Goal: Answer question/provide support: Share knowledge or assist other users

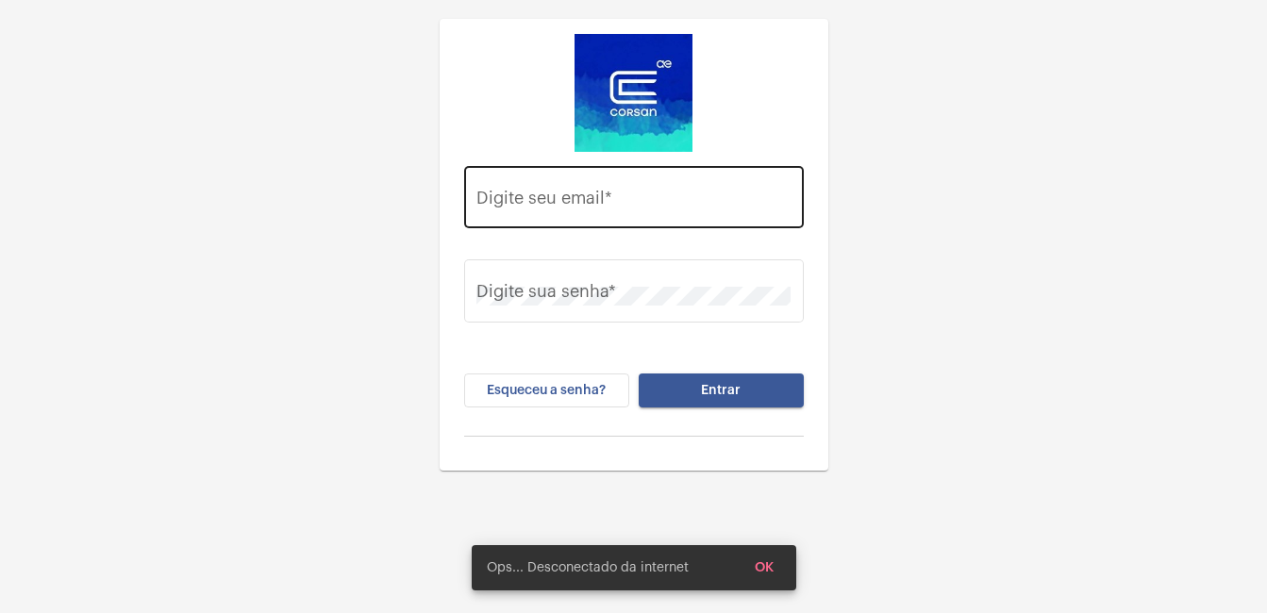
click at [498, 201] on input "Digite seu email *" at bounding box center [634, 202] width 314 height 19
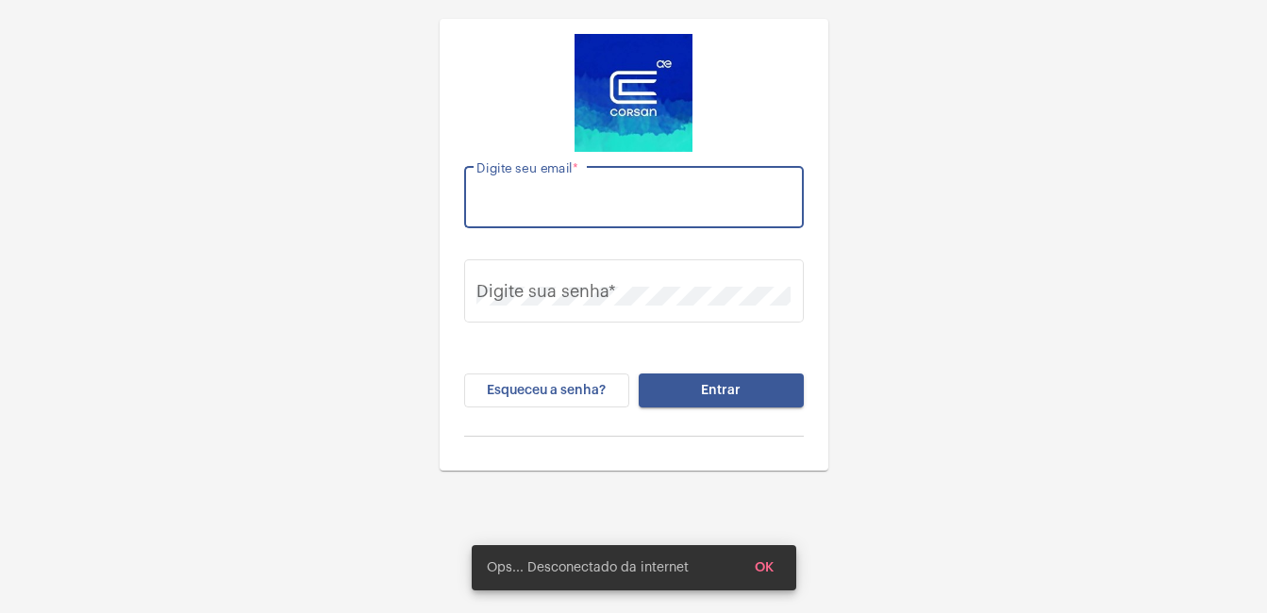
type input "[EMAIL_ADDRESS][DOMAIN_NAME]"
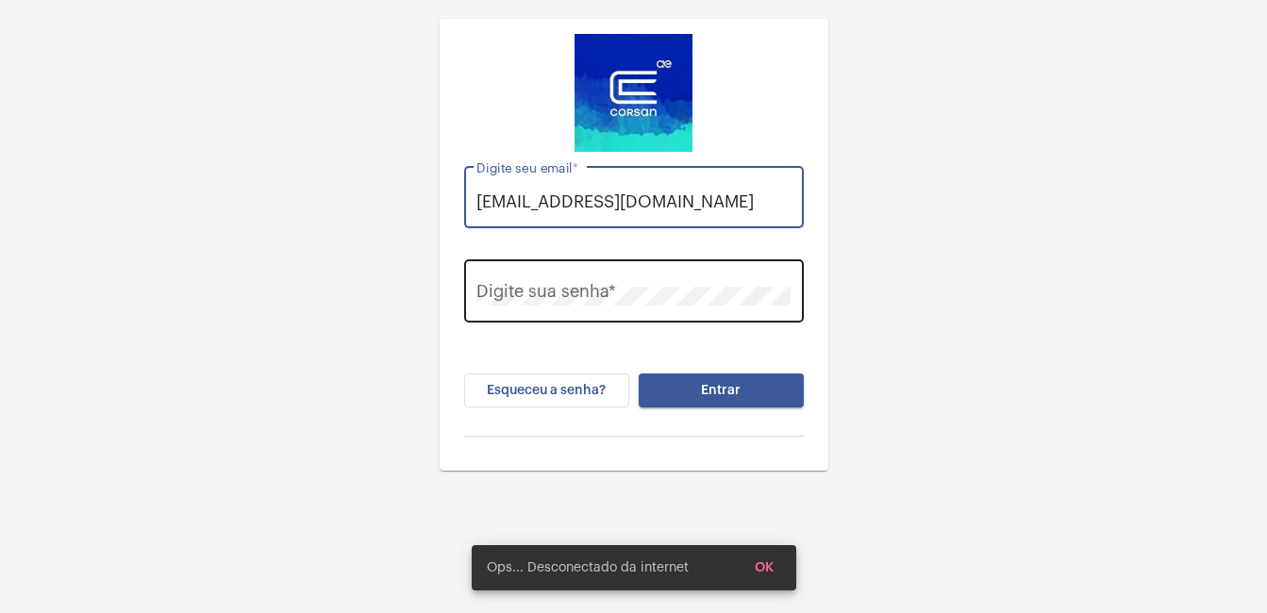
click at [543, 285] on div "Digite sua senha *" at bounding box center [634, 289] width 314 height 67
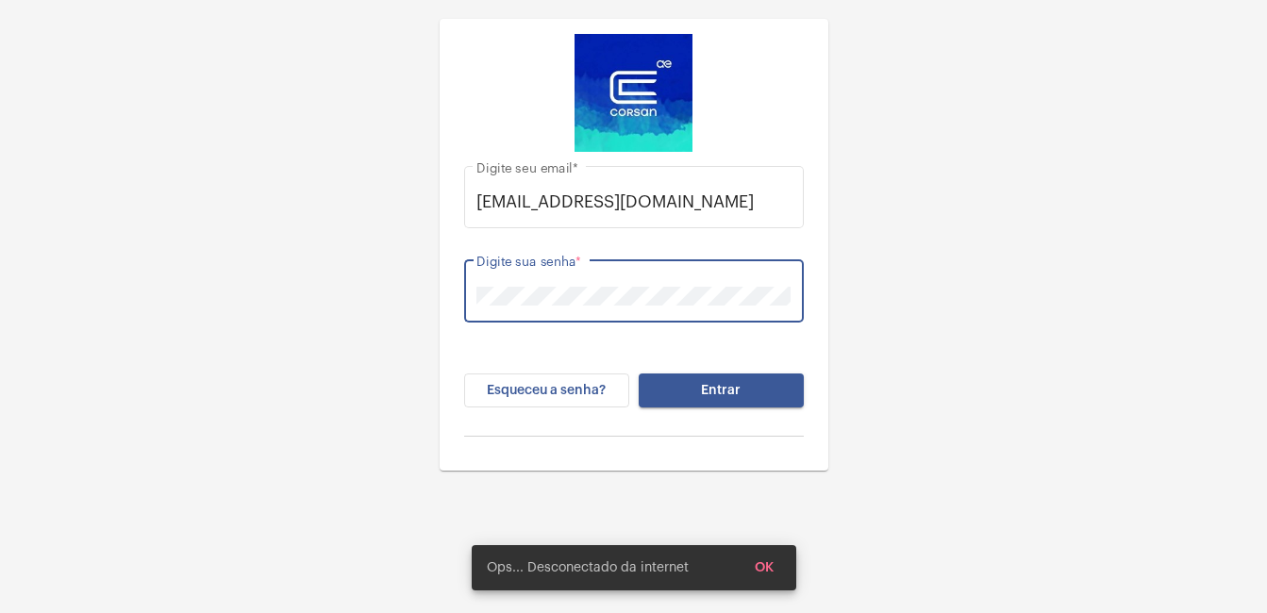
click at [639, 374] on button "Entrar" at bounding box center [721, 391] width 165 height 34
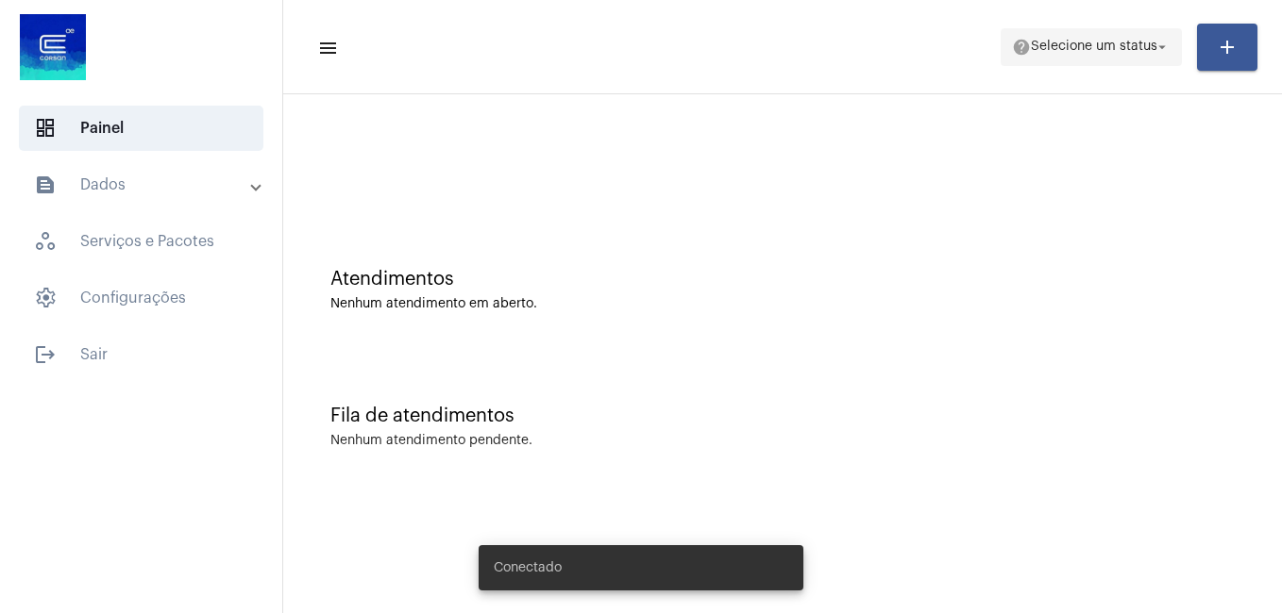
click at [1060, 50] on span "Selecione um status" at bounding box center [1094, 47] width 126 height 13
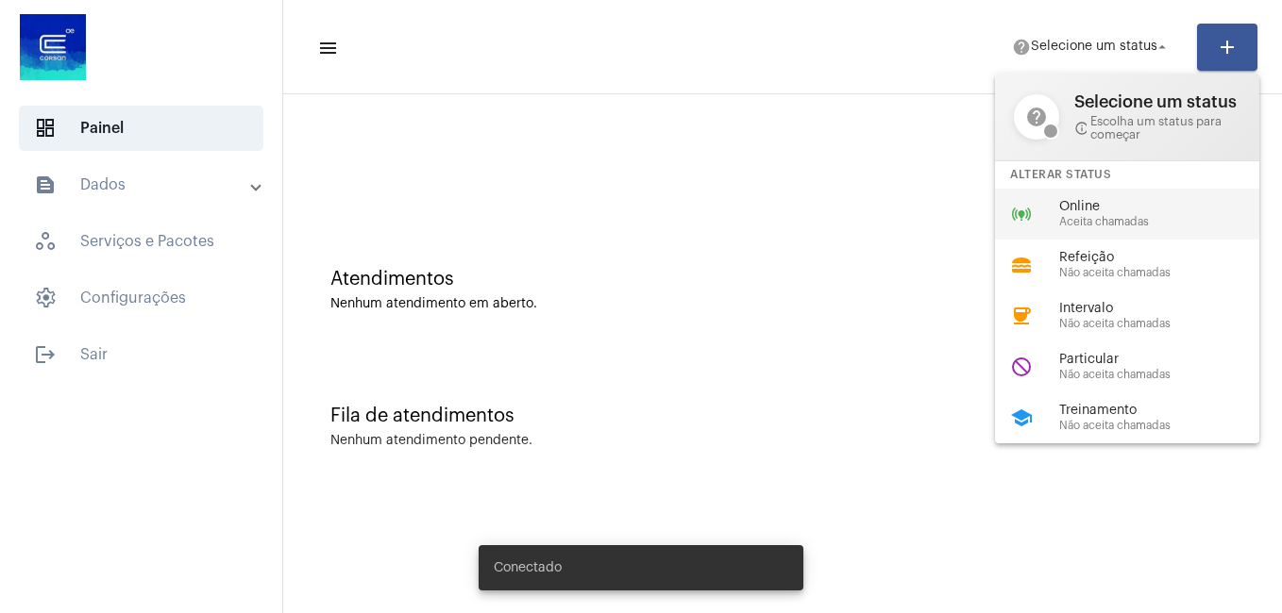
click at [1088, 200] on span "Online" at bounding box center [1166, 207] width 215 height 14
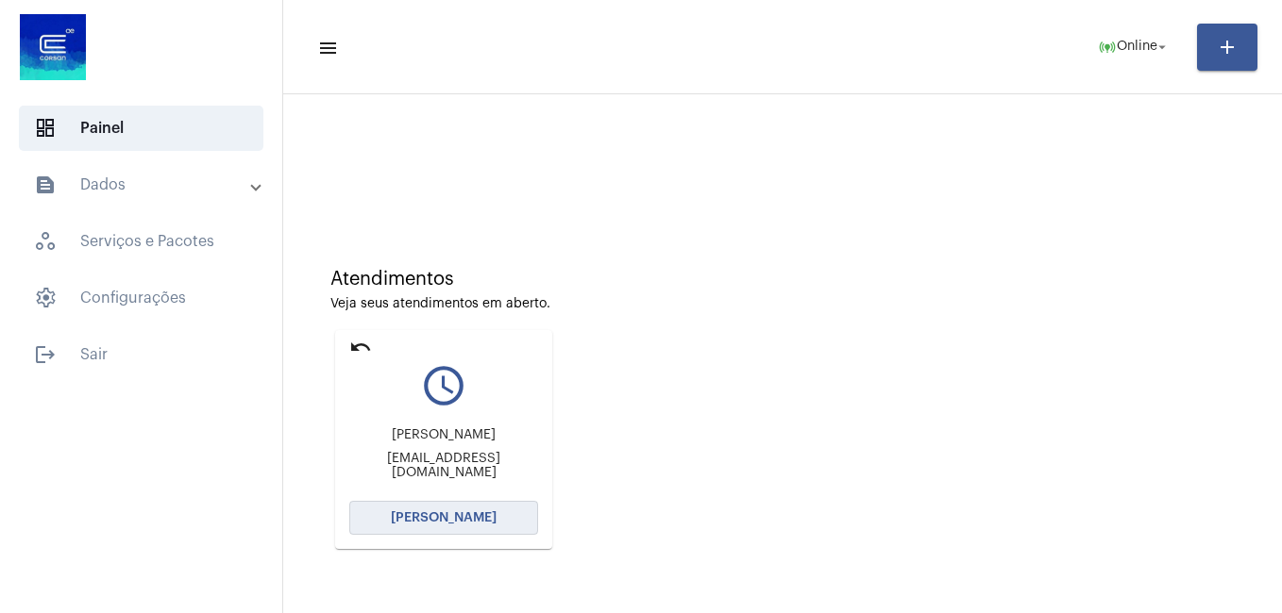
click at [411, 507] on button "[PERSON_NAME]" at bounding box center [443, 518] width 189 height 34
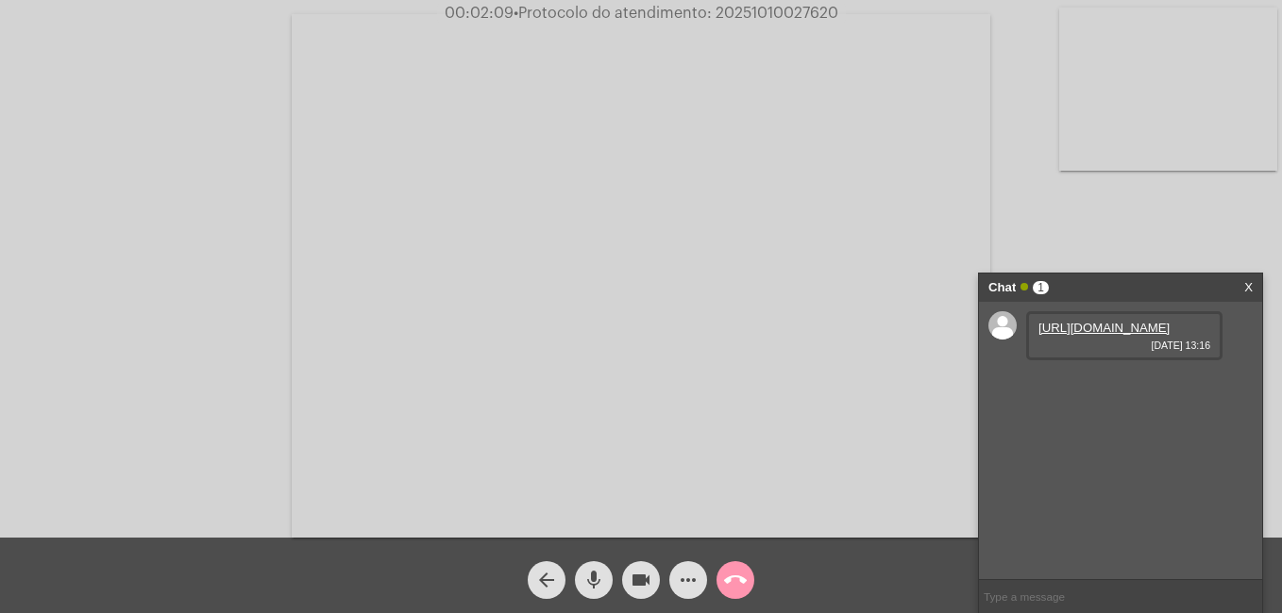
click at [1106, 335] on link "[URL][DOMAIN_NAME]" at bounding box center [1103, 328] width 131 height 14
click at [589, 579] on mat-icon "mic" at bounding box center [593, 580] width 23 height 23
click at [643, 577] on mat-icon "videocam" at bounding box center [641, 580] width 23 height 23
click at [1100, 335] on link "[URL][DOMAIN_NAME]" at bounding box center [1103, 328] width 131 height 14
click at [588, 580] on mat-icon "mic_off" at bounding box center [593, 580] width 23 height 23
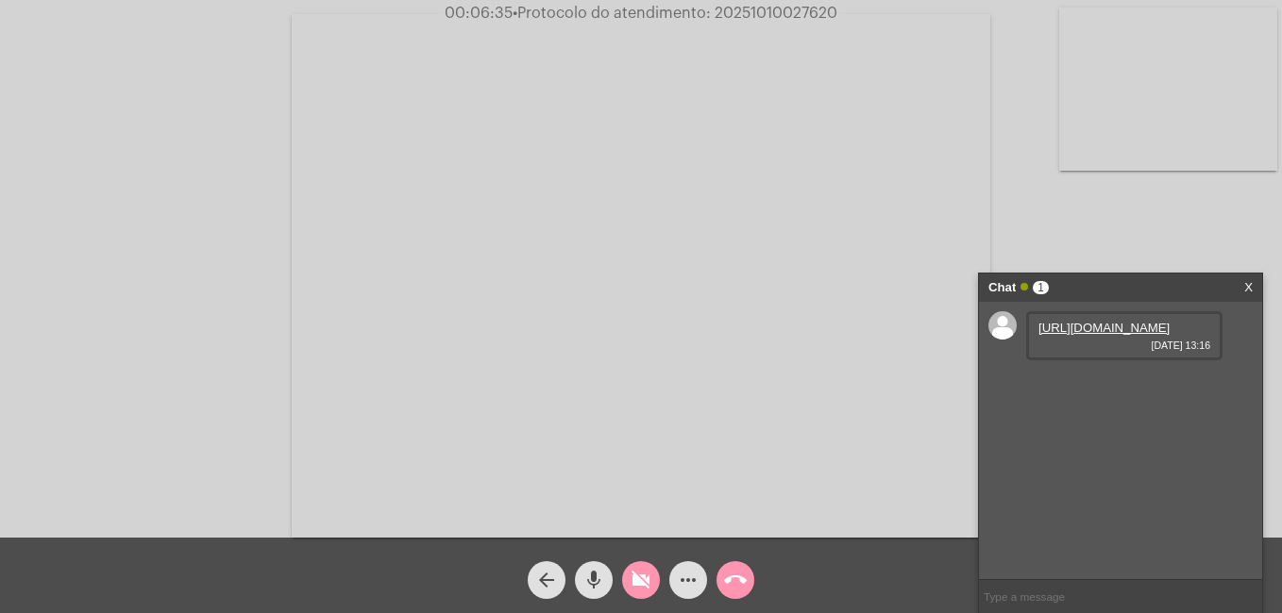
click at [589, 585] on mat-icon "mic" at bounding box center [593, 580] width 23 height 23
click at [1089, 335] on link "[URL][DOMAIN_NAME]" at bounding box center [1103, 328] width 131 height 14
click at [596, 575] on mat-icon "mic_off" at bounding box center [593, 580] width 23 height 23
click at [637, 584] on mat-icon "videocam_off" at bounding box center [641, 580] width 23 height 23
click at [1081, 219] on div "Acessando Câmera e Microfone..." at bounding box center [641, 274] width 1278 height 538
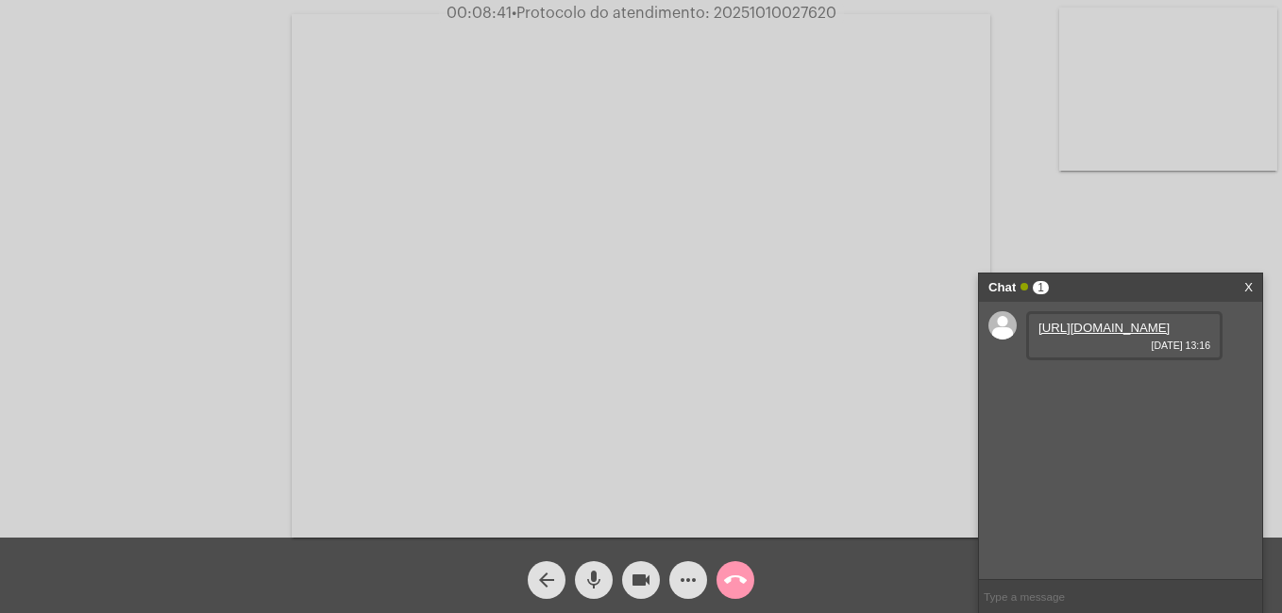
click at [1054, 197] on div "Acessando Câmera e Microfone..." at bounding box center [641, 274] width 1278 height 538
click at [1083, 335] on link "[URL][DOMAIN_NAME]" at bounding box center [1103, 328] width 131 height 14
click at [1075, 333] on link "[URL][DOMAIN_NAME]" at bounding box center [1103, 328] width 131 height 14
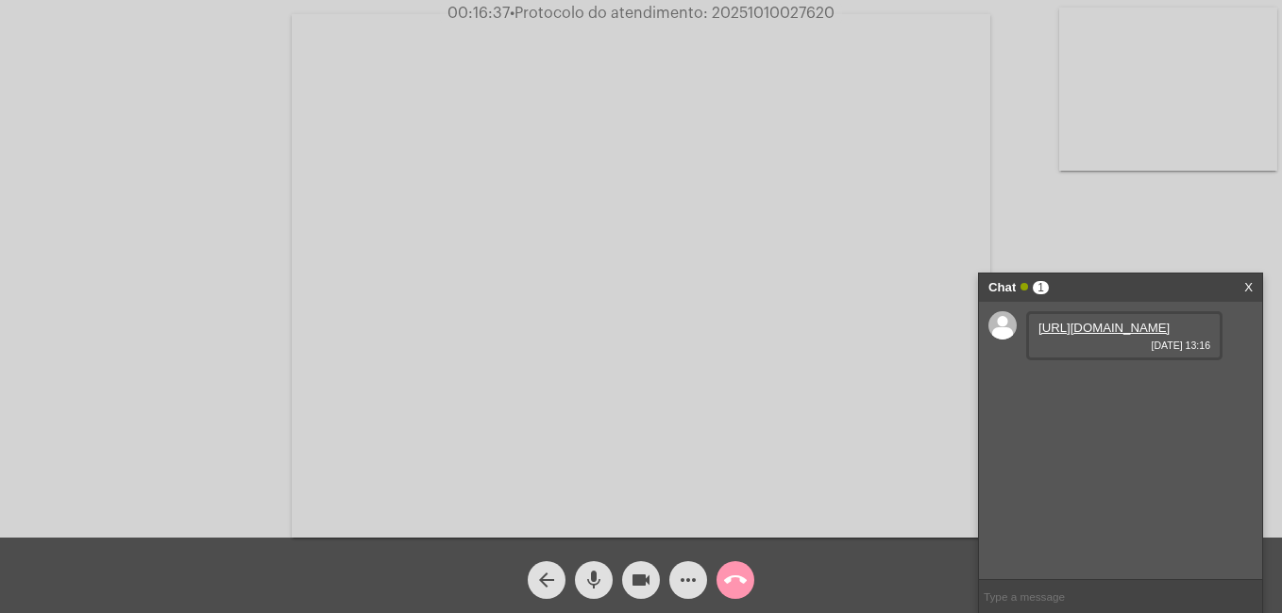
drag, startPoint x: 713, startPoint y: 12, endPoint x: 839, endPoint y: 15, distance: 126.5
click at [839, 15] on span "00:16:37 • Protocolo do atendimento: 20251010027620" at bounding box center [641, 13] width 402 height 19
copy span "20251010027620"
click at [445, 556] on div "arrow_back mic videocam more_horiz call_end" at bounding box center [641, 576] width 1282 height 76
click at [1031, 225] on div "Acessando Câmera e Microfone..." at bounding box center [641, 274] width 1278 height 538
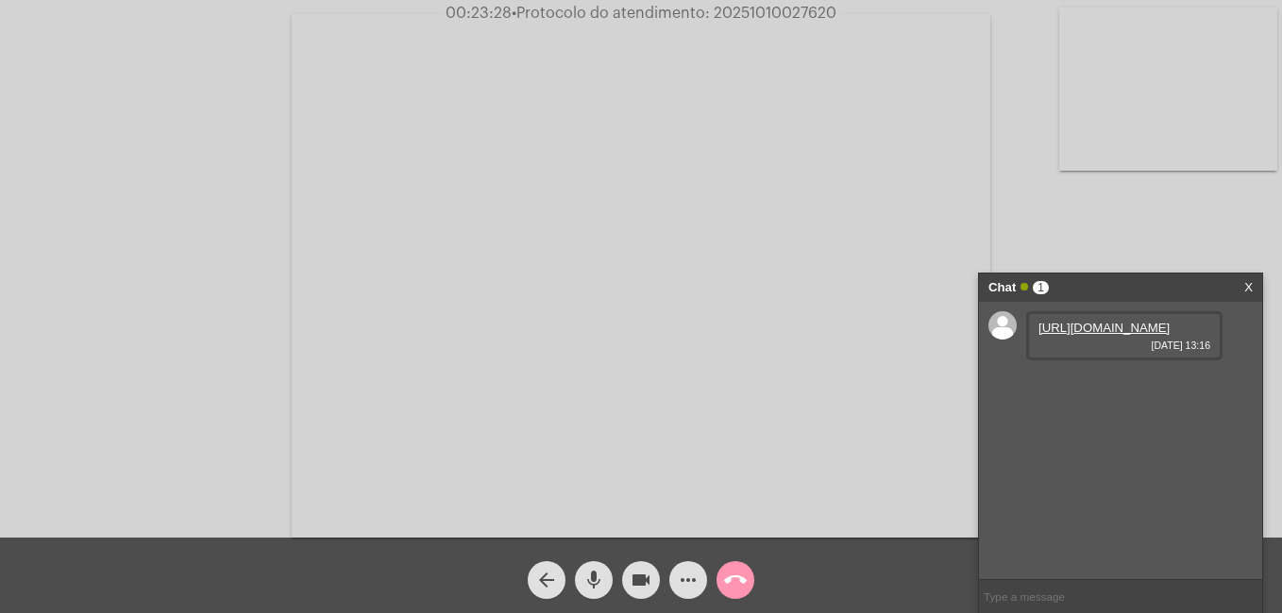
drag, startPoint x: 713, startPoint y: 13, endPoint x: 846, endPoint y: 16, distance: 133.1
click at [845, 16] on div "00:23:28 • Protocolo do atendimento: 20251010027620" at bounding box center [641, 13] width 1282 height 17
click at [1119, 220] on div "Acessando Câmera e Microfone..." at bounding box center [641, 274] width 1278 height 538
drag, startPoint x: 713, startPoint y: 8, endPoint x: 846, endPoint y: 10, distance: 133.1
click at [846, 10] on div "00:23:36 • Protocolo do atendimento: 20251010027620" at bounding box center [641, 13] width 1282 height 17
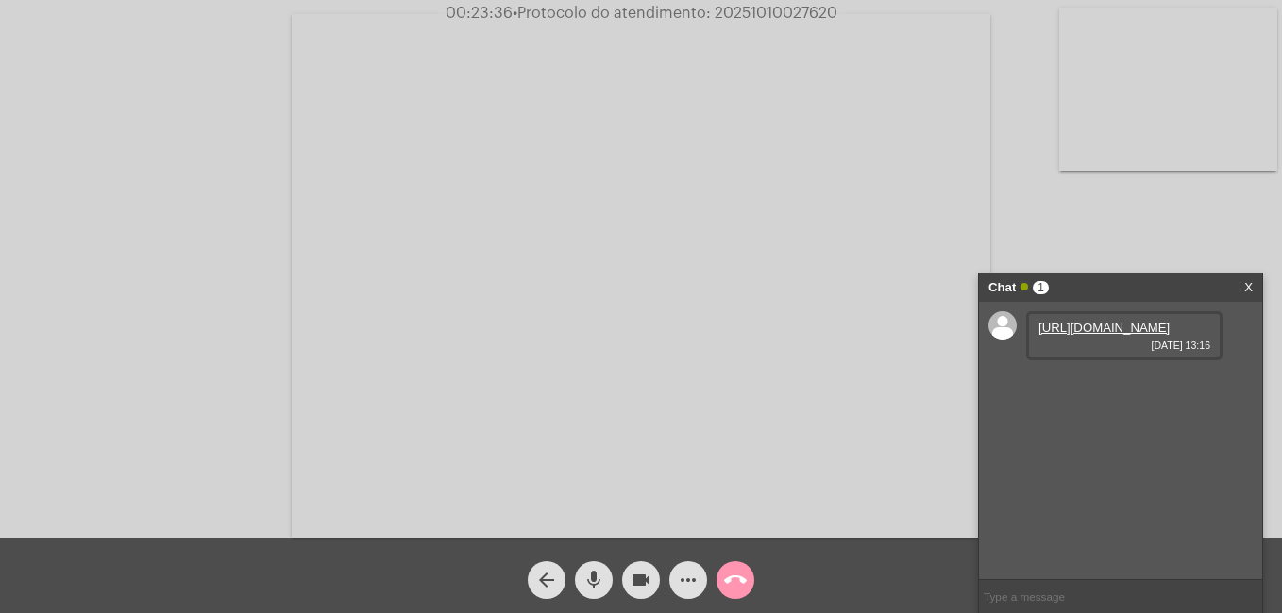
drag, startPoint x: 846, startPoint y: 10, endPoint x: 756, endPoint y: 53, distance: 99.2
click at [756, 53] on video at bounding box center [641, 276] width 698 height 524
click at [875, 19] on div "00:23:51 • Protocolo do atendimento: 20251010027620" at bounding box center [641, 13] width 1282 height 17
click at [635, 46] on div "Acessando Câmera e Microfone..." at bounding box center [641, 272] width 1278 height 538
click at [636, 577] on mat-icon "videocam" at bounding box center [641, 580] width 23 height 23
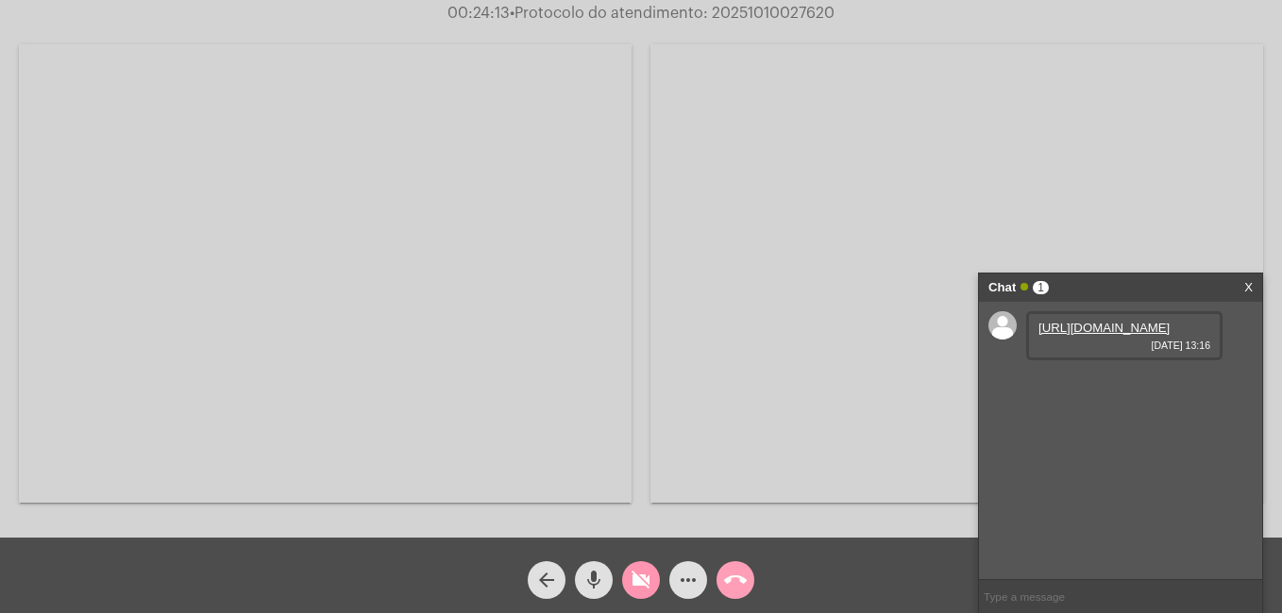
click at [728, 583] on mat-icon "call_end" at bounding box center [735, 580] width 23 height 23
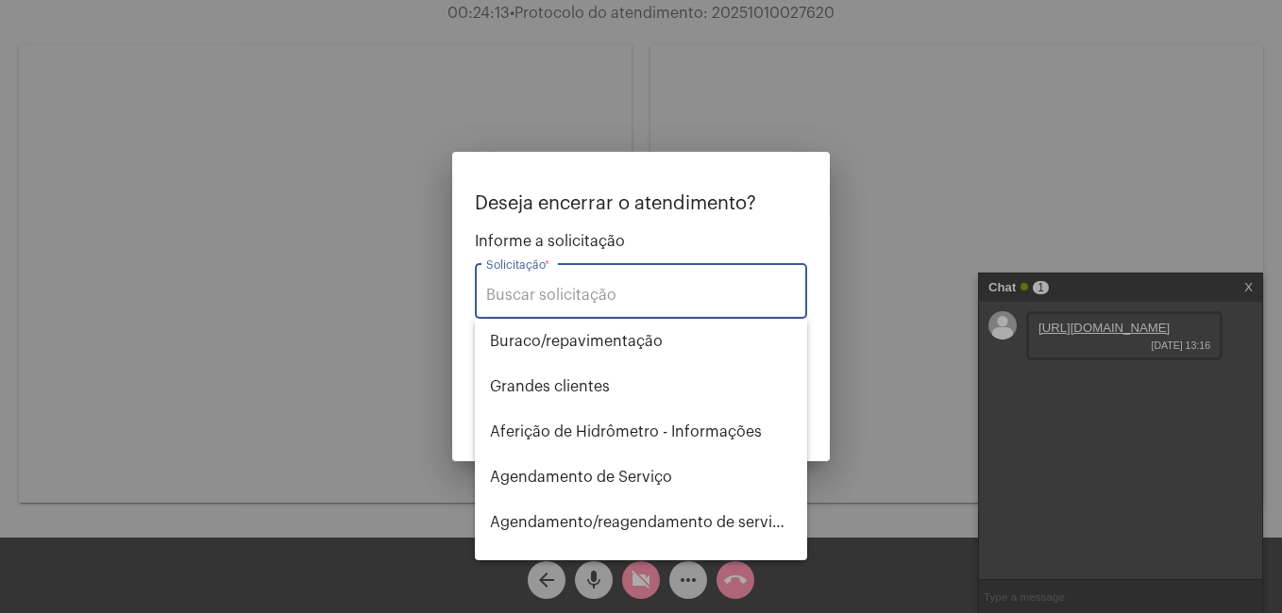
click at [539, 295] on input "Solicitação *" at bounding box center [641, 295] width 310 height 17
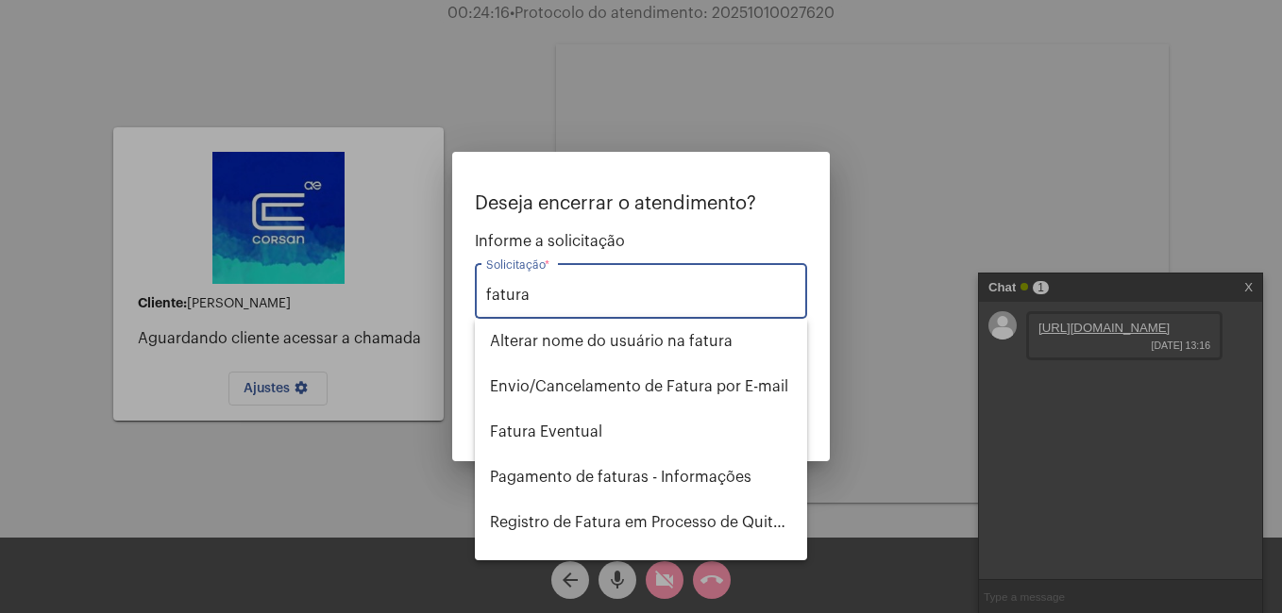
drag, startPoint x: 466, startPoint y: 291, endPoint x: 418, endPoint y: 291, distance: 48.1
click at [418, 291] on div "Deseja encerrar o atendimento? Informe a solicitação fatura Solicitação * OBS: …" at bounding box center [641, 306] width 1282 height 613
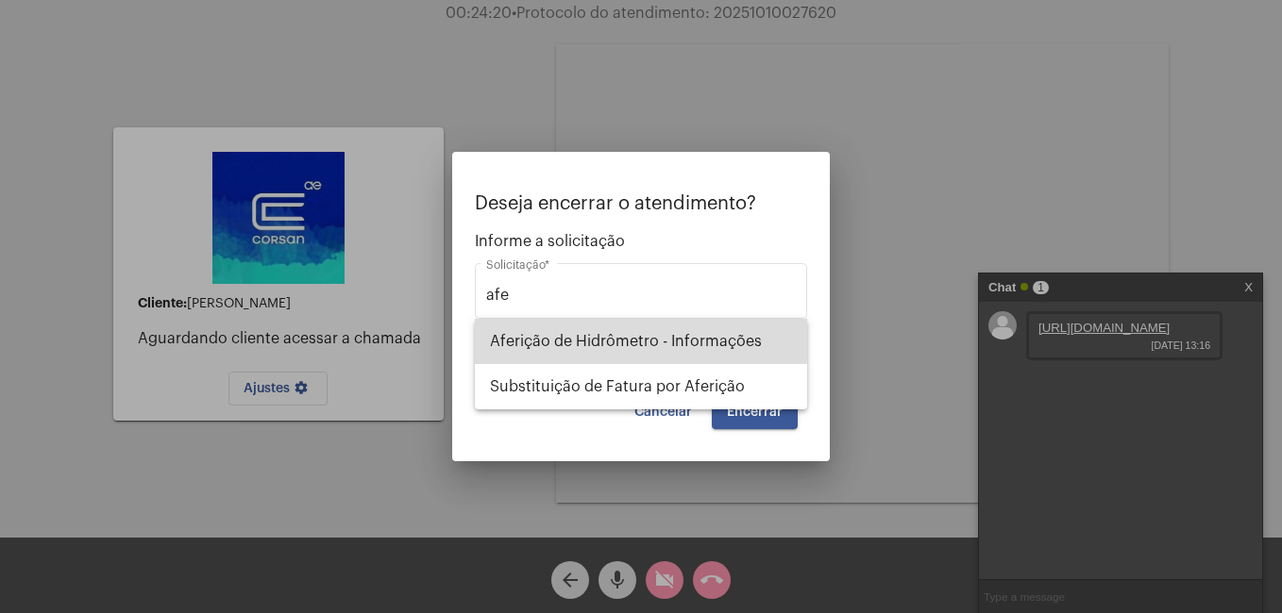
click at [549, 339] on span "Aferição de Hidrômetro - Informações" at bounding box center [641, 341] width 302 height 45
type input "Aferição de Hidrômetro - Informações"
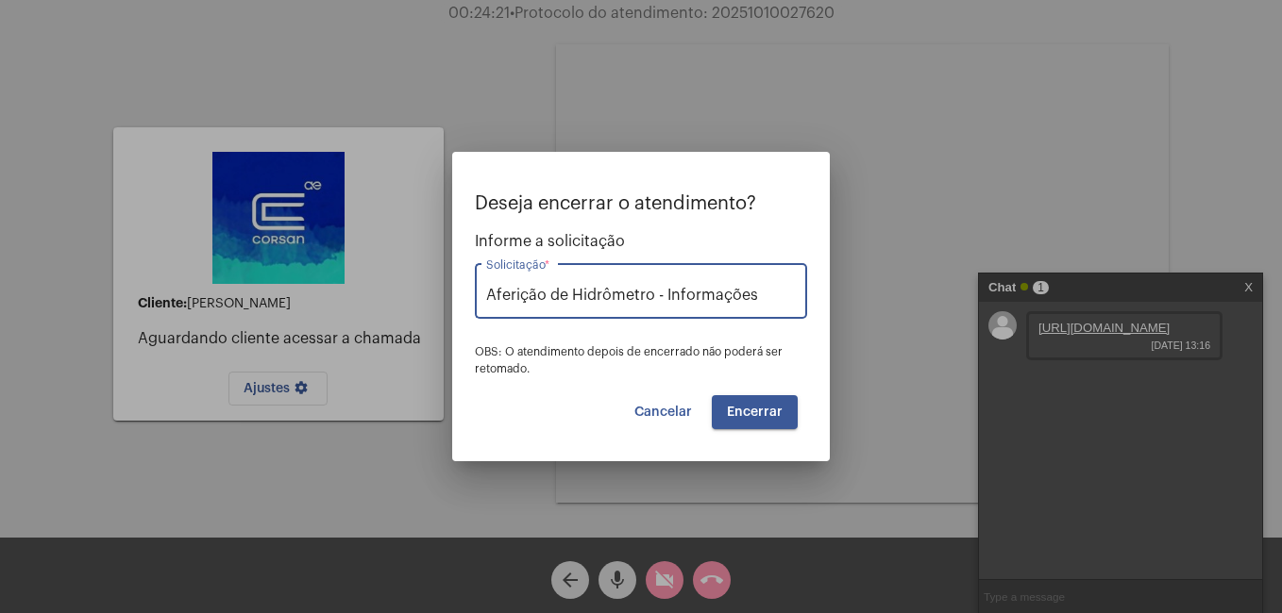
click at [736, 407] on span "Encerrar" at bounding box center [755, 412] width 56 height 13
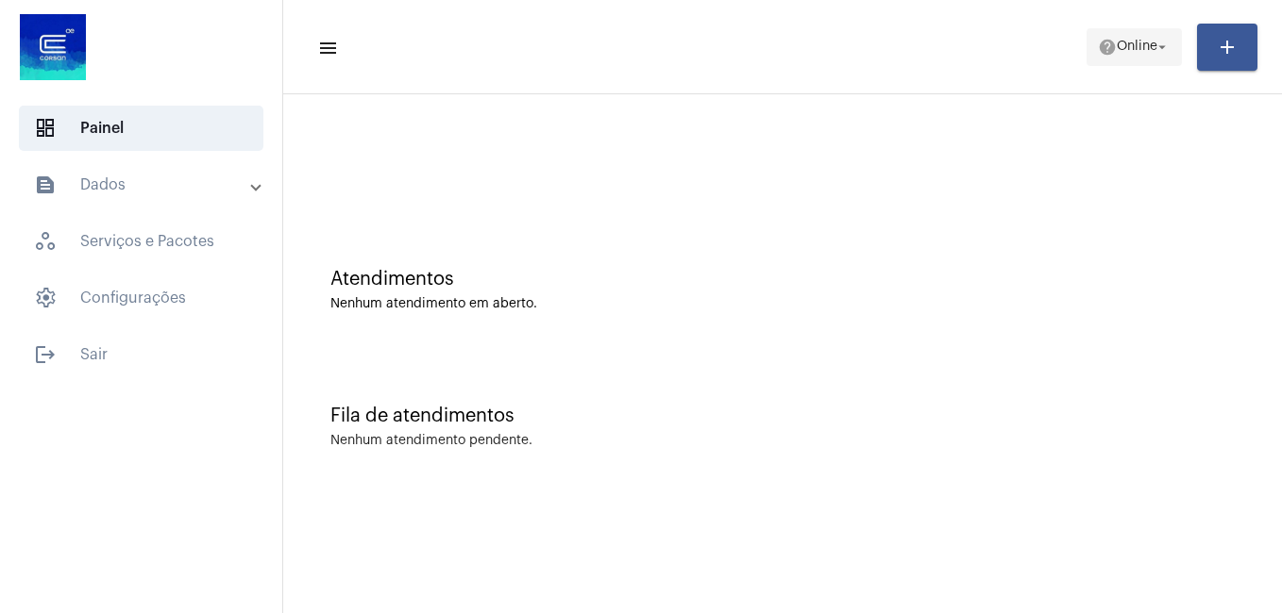
click at [1137, 51] on span "Online" at bounding box center [1136, 47] width 41 height 13
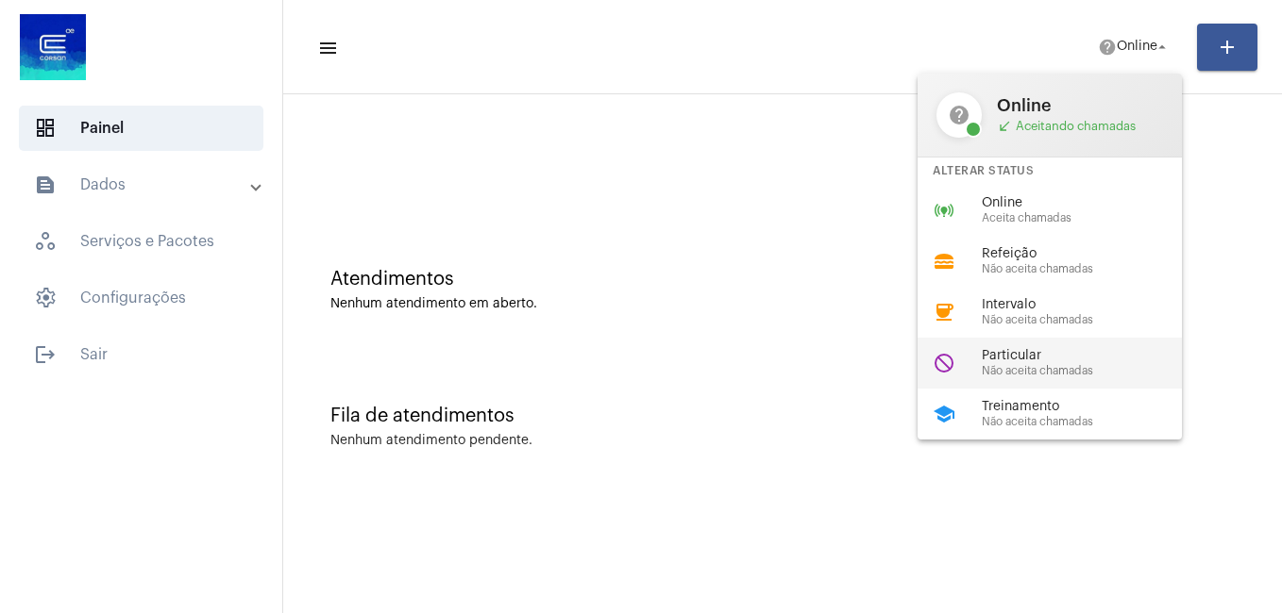
click at [1049, 366] on span "Não aceita chamadas" at bounding box center [1089, 371] width 215 height 12
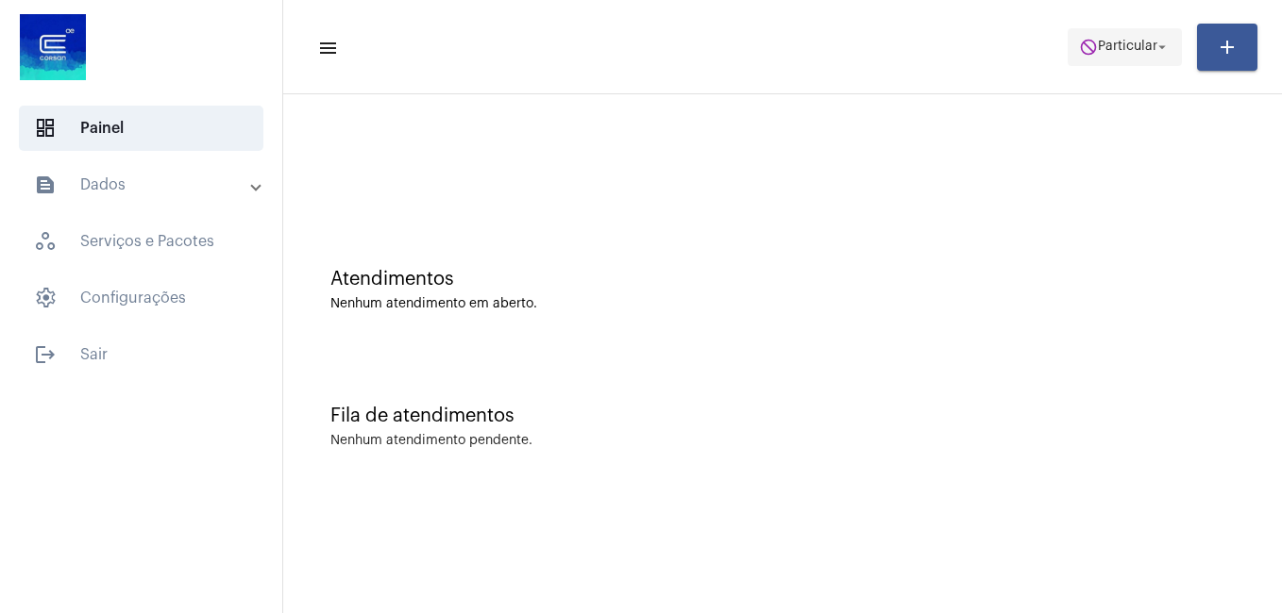
click at [1151, 34] on span "do_not_disturb Particular arrow_drop_down" at bounding box center [1125, 46] width 92 height 34
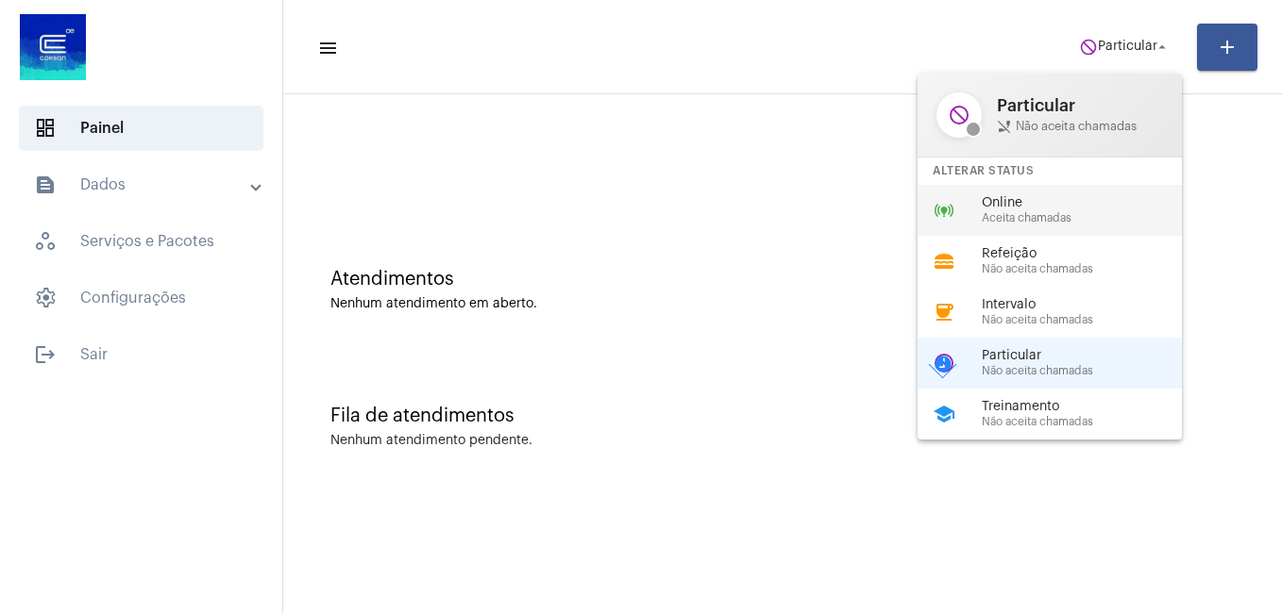
click at [1030, 203] on span "Online" at bounding box center [1089, 203] width 215 height 14
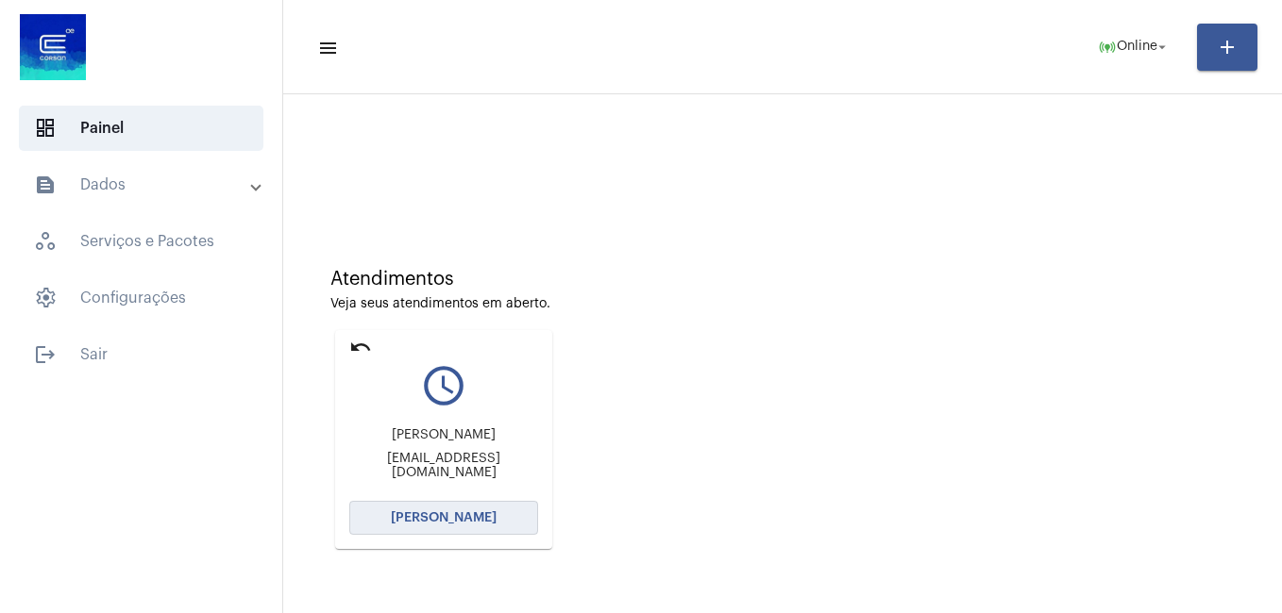
click at [420, 524] on span "[PERSON_NAME]" at bounding box center [444, 518] width 106 height 13
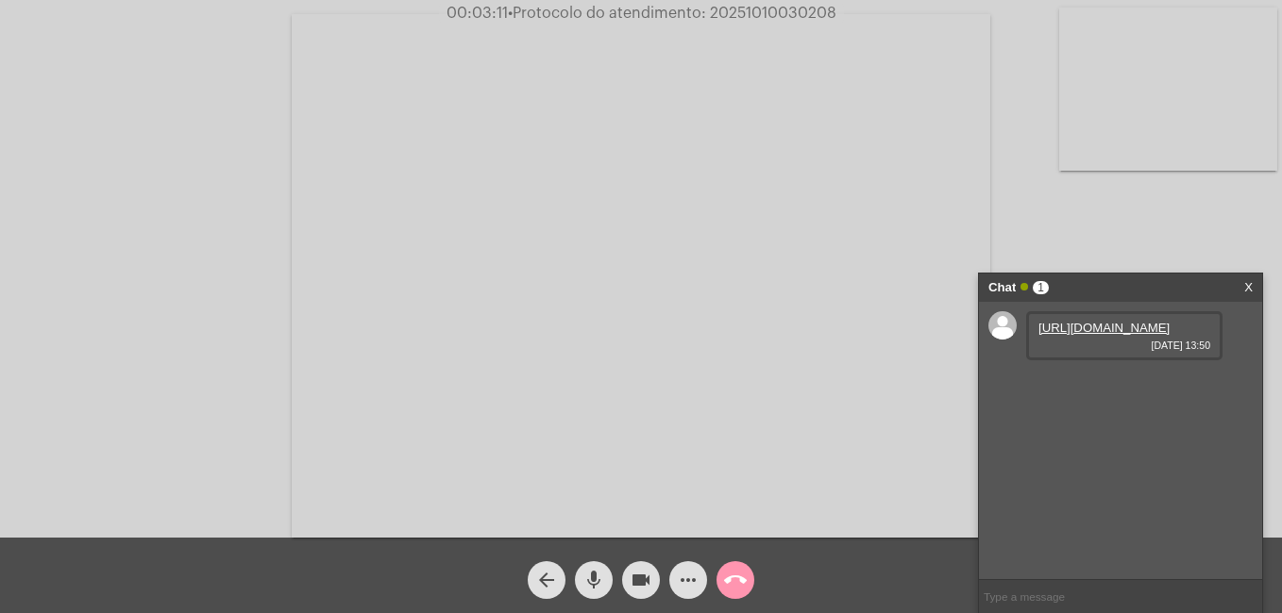
click at [1066, 335] on link "[URL][DOMAIN_NAME]" at bounding box center [1103, 328] width 131 height 14
click at [583, 574] on mat-icon "mic" at bounding box center [593, 580] width 23 height 23
click at [643, 579] on mat-icon "videocam" at bounding box center [641, 580] width 23 height 23
click at [601, 584] on mat-icon "mic_off" at bounding box center [593, 580] width 23 height 23
click at [638, 583] on mat-icon "videocam_off" at bounding box center [641, 580] width 23 height 23
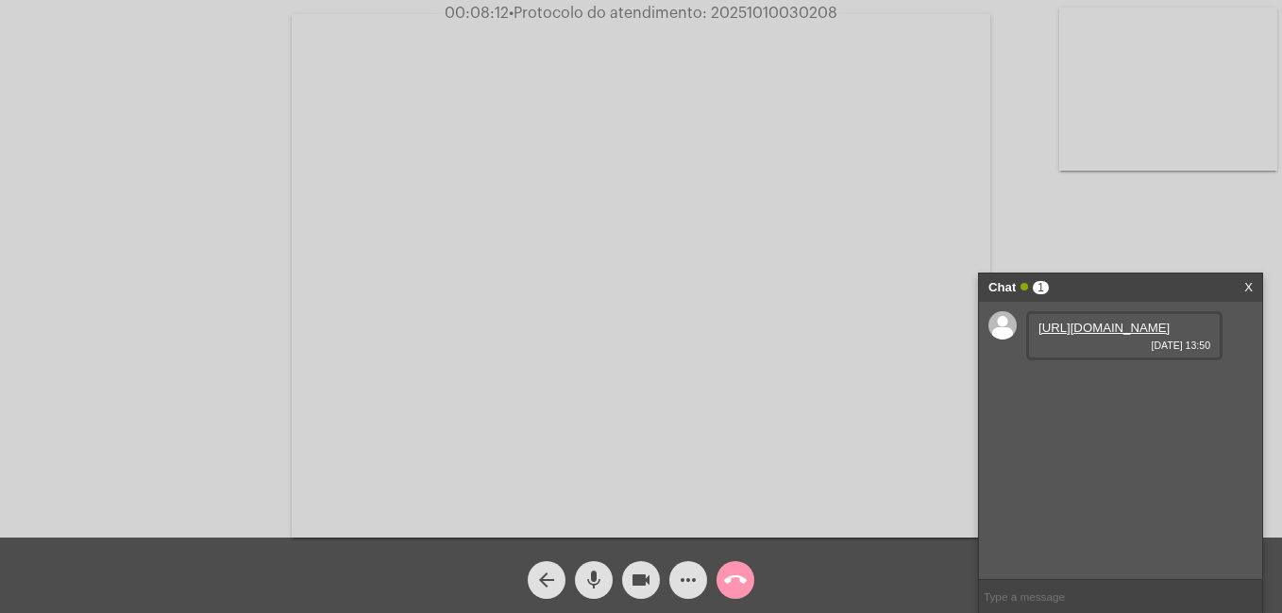
click at [690, 579] on mat-icon "more_horiz" at bounding box center [688, 580] width 23 height 23
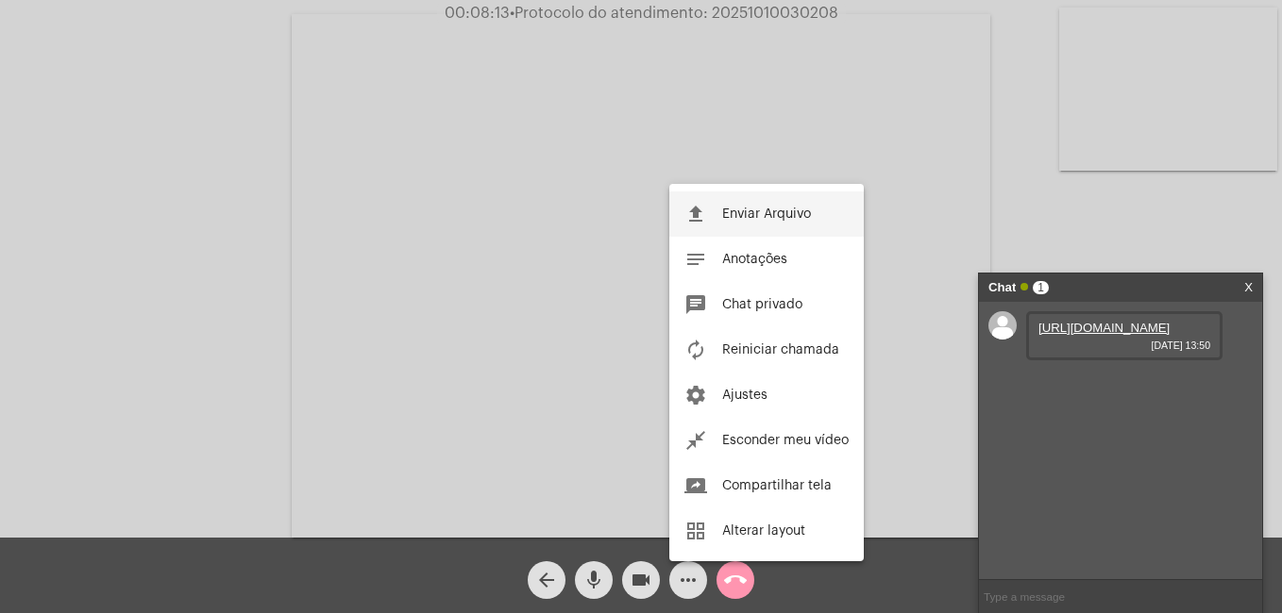
click at [736, 218] on span "Enviar Arquivo" at bounding box center [766, 214] width 89 height 13
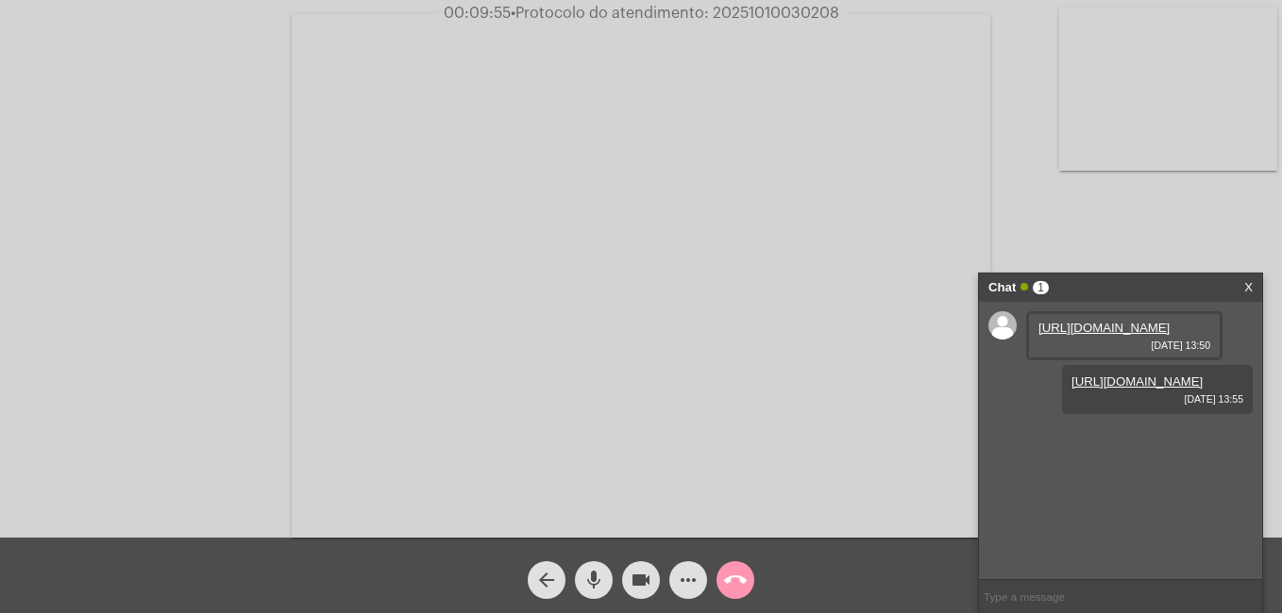
drag, startPoint x: 713, startPoint y: 11, endPoint x: 850, endPoint y: 14, distance: 137.8
click at [850, 14] on div "00:09:55 • Protocolo do atendimento: 20251010030208" at bounding box center [641, 13] width 1282 height 17
copy span "20251010030208"
click at [1019, 599] on input "text" at bounding box center [1120, 596] width 283 height 33
paste input "20251010030208"
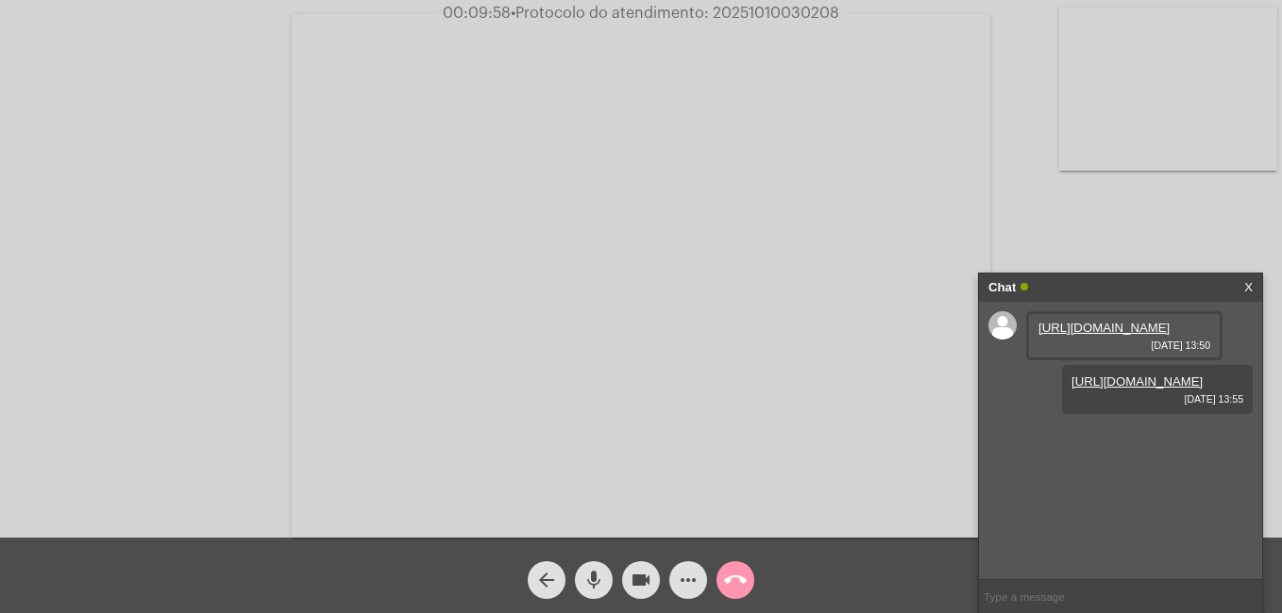
type input "20251010030208"
click at [637, 576] on mat-icon "videocam" at bounding box center [641, 580] width 23 height 23
click at [733, 587] on mat-icon "call_end" at bounding box center [735, 580] width 23 height 23
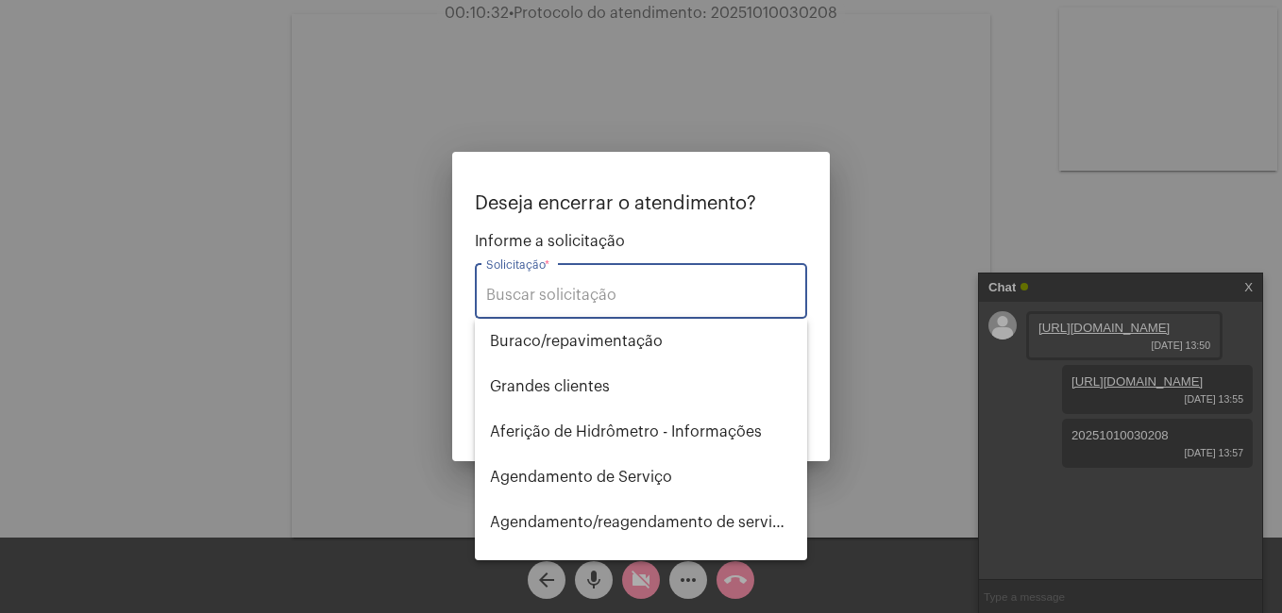
click at [551, 299] on input "Solicitação *" at bounding box center [641, 295] width 310 height 17
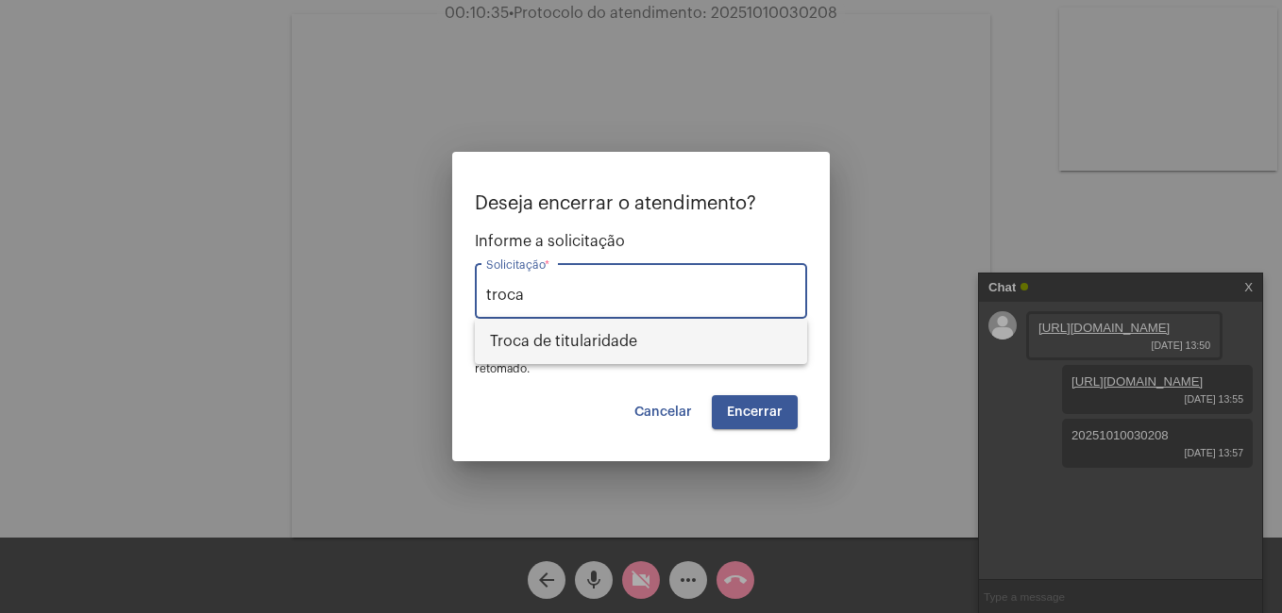
click at [566, 347] on span "Troca de titularidade" at bounding box center [641, 341] width 302 height 45
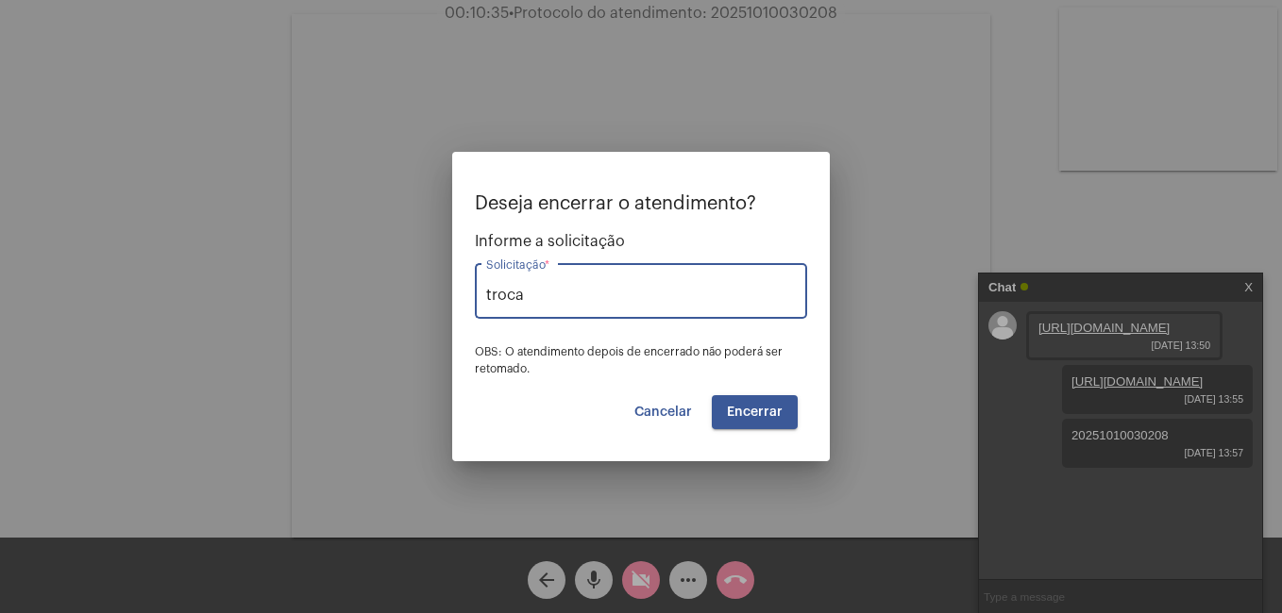
type input "Troca de titularidade"
click at [751, 405] on button "Encerrar" at bounding box center [755, 412] width 86 height 34
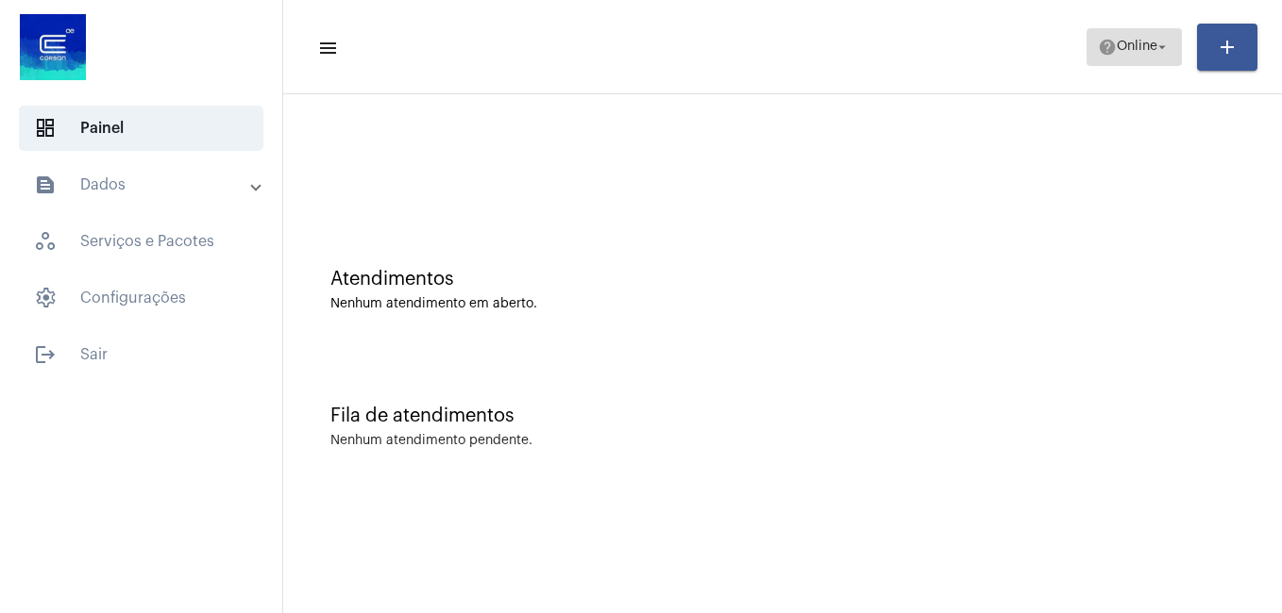
click at [1140, 55] on span "help Online arrow_drop_down" at bounding box center [1134, 46] width 73 height 34
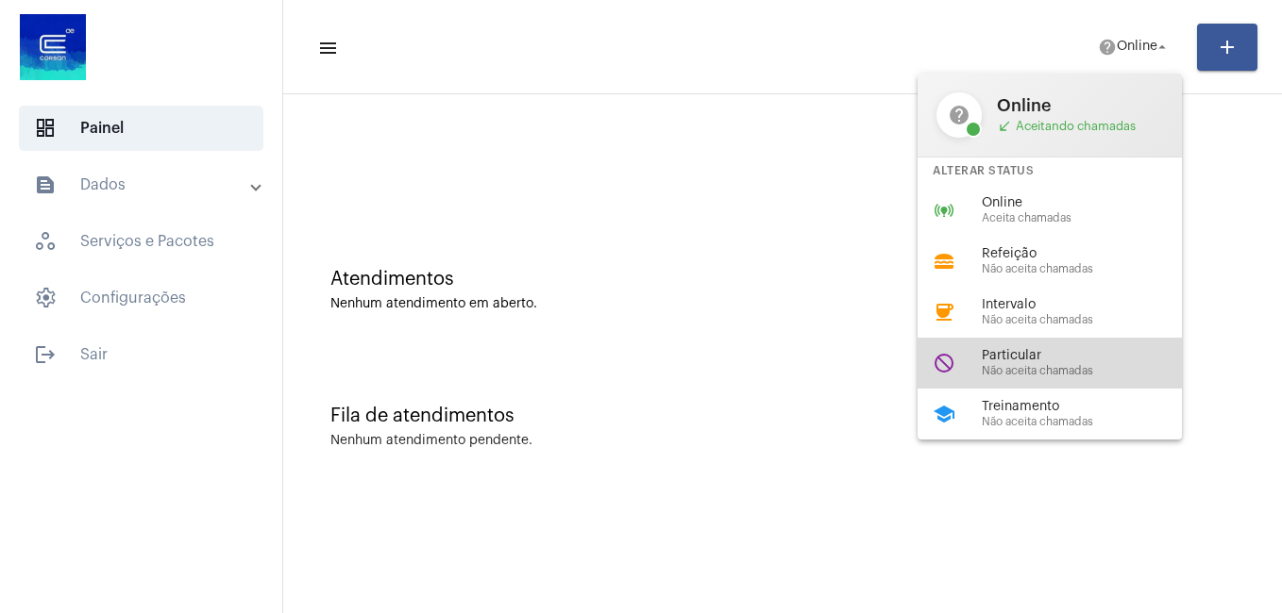
click at [1026, 346] on div "do_not_disturb Particular Não aceita chamadas" at bounding box center [1064, 363] width 294 height 51
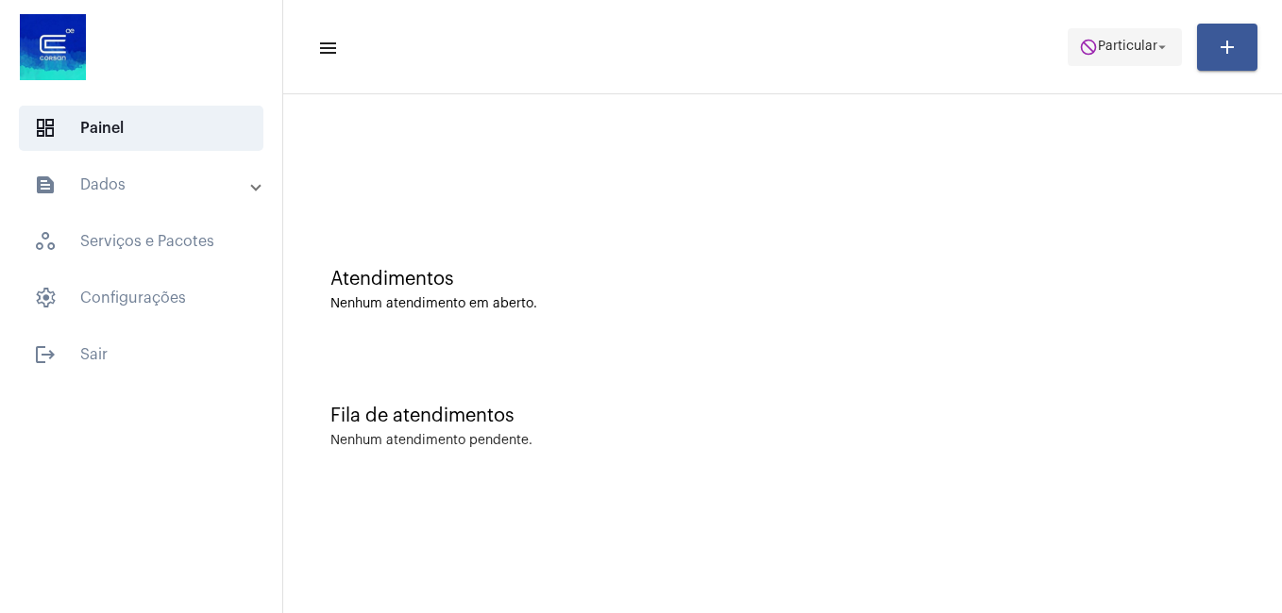
click at [1103, 49] on span "Particular" at bounding box center [1127, 47] width 59 height 13
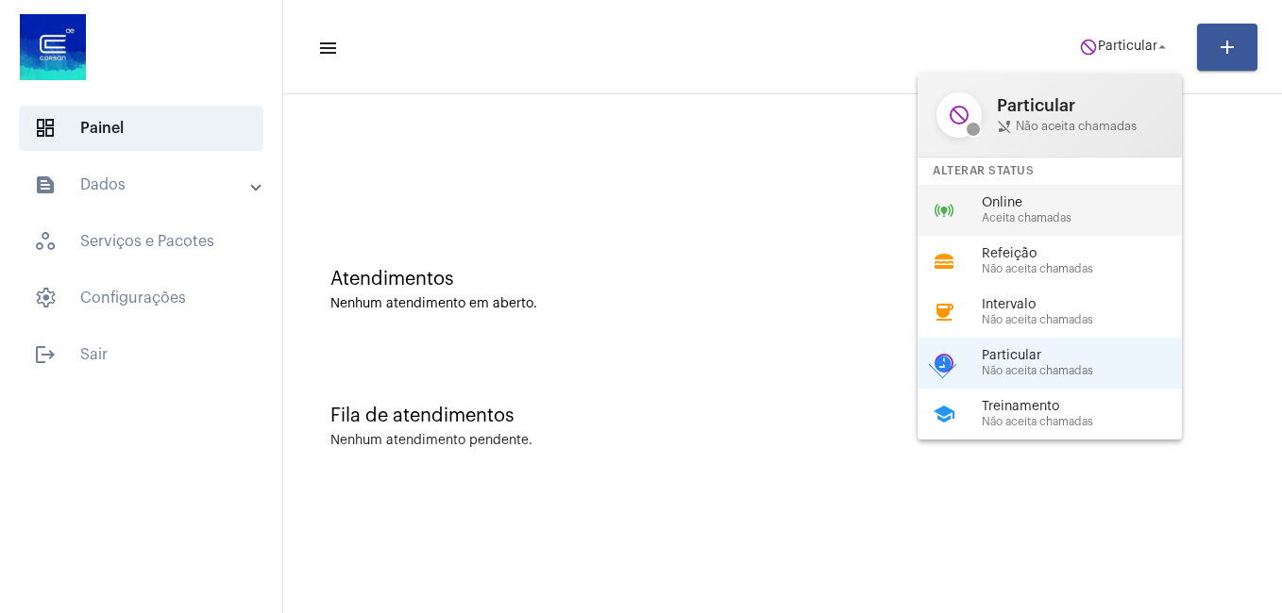
click at [1002, 202] on span "Online" at bounding box center [1089, 203] width 215 height 14
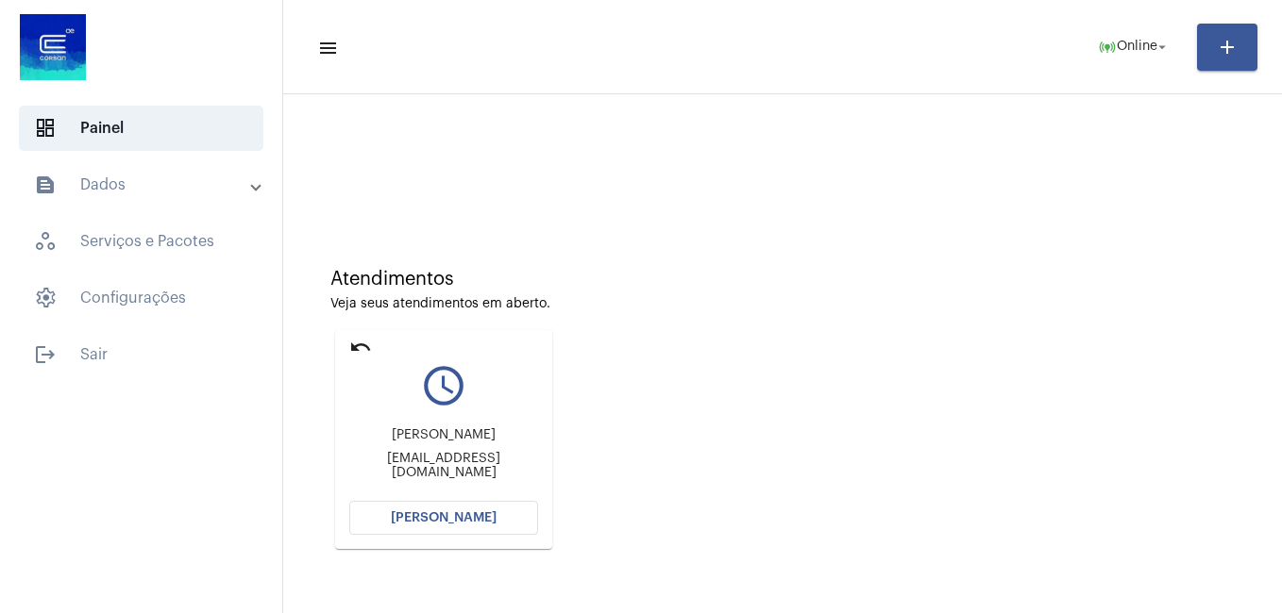
click at [445, 524] on span "[PERSON_NAME]" at bounding box center [444, 518] width 106 height 13
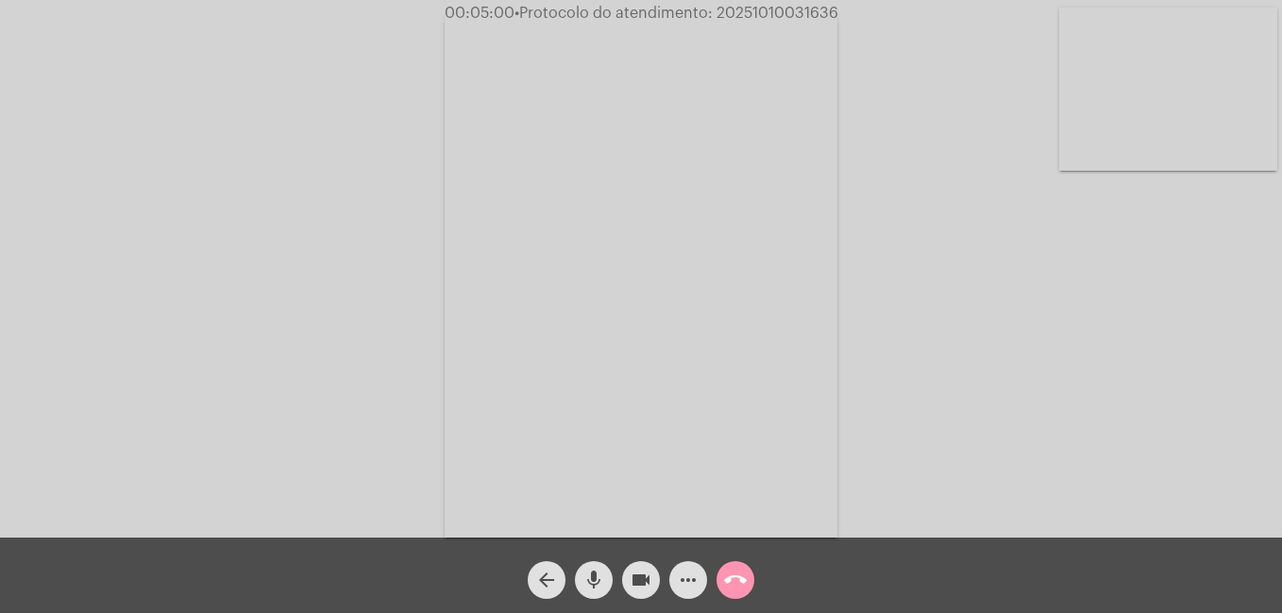
click at [734, 582] on mat-icon "call_end" at bounding box center [735, 580] width 23 height 23
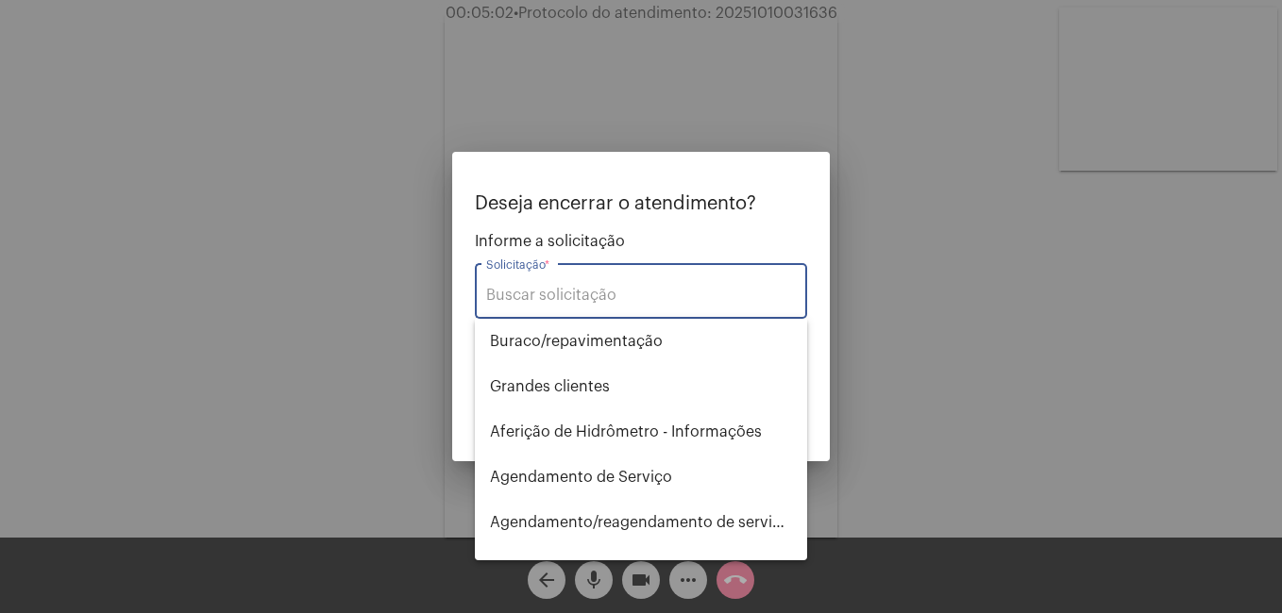
click at [535, 304] on div "Solicitação *" at bounding box center [641, 289] width 310 height 59
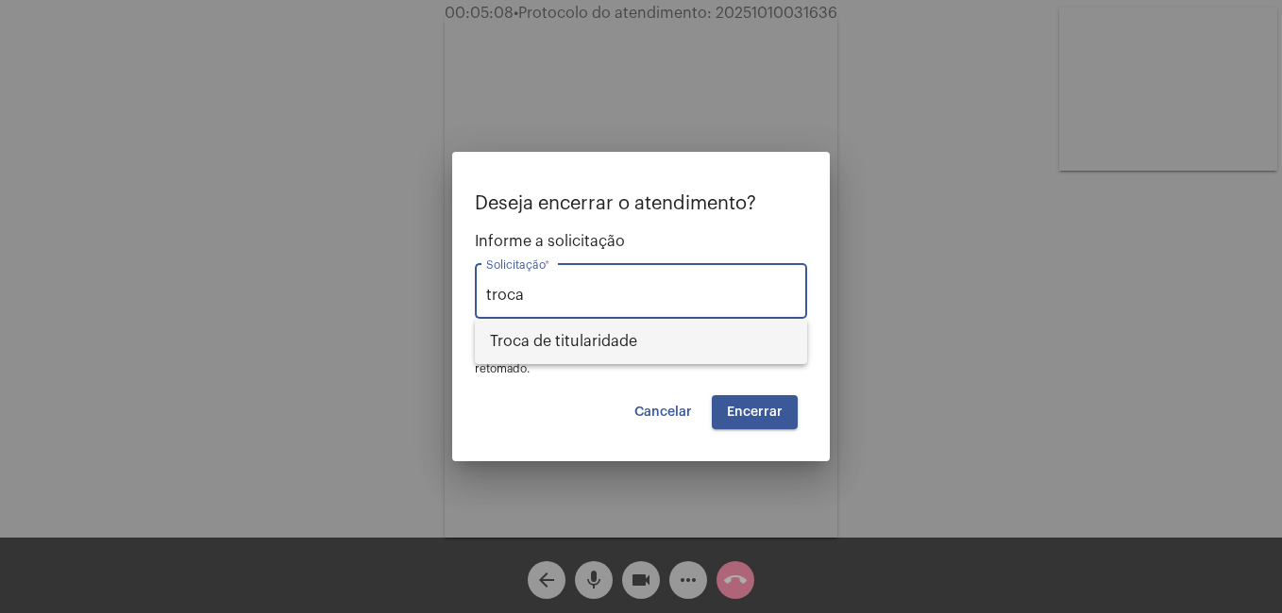
click at [554, 334] on span "Troca de titularidade" at bounding box center [641, 341] width 302 height 45
type input "Troca de titularidade"
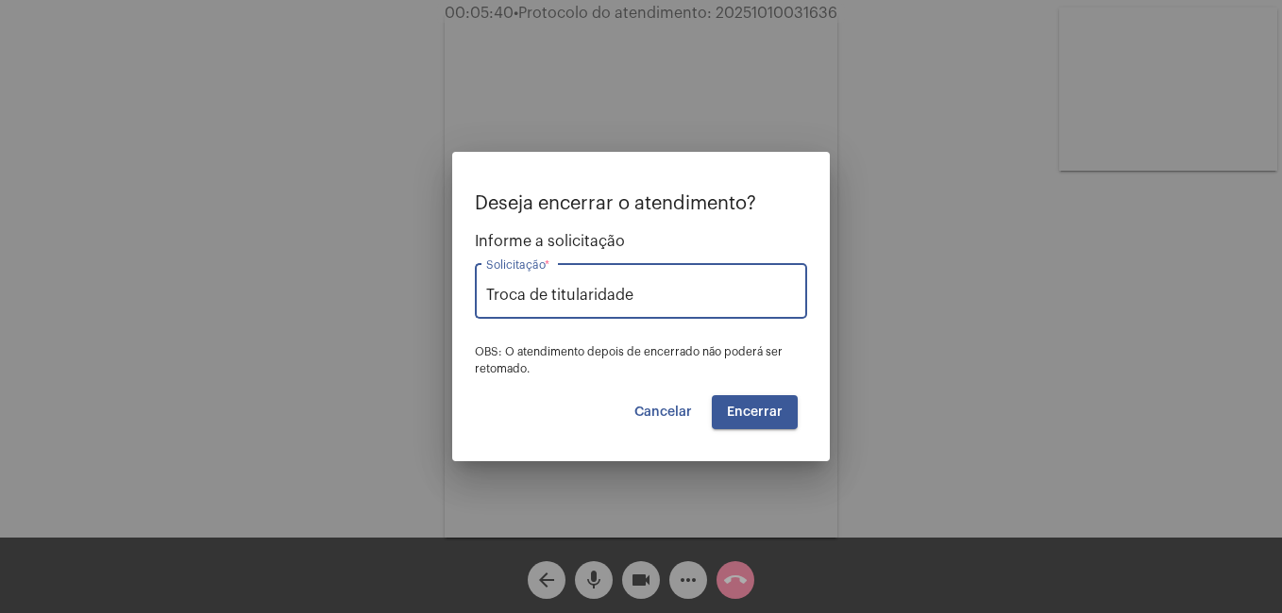
click at [764, 413] on span "Encerrar" at bounding box center [755, 412] width 56 height 13
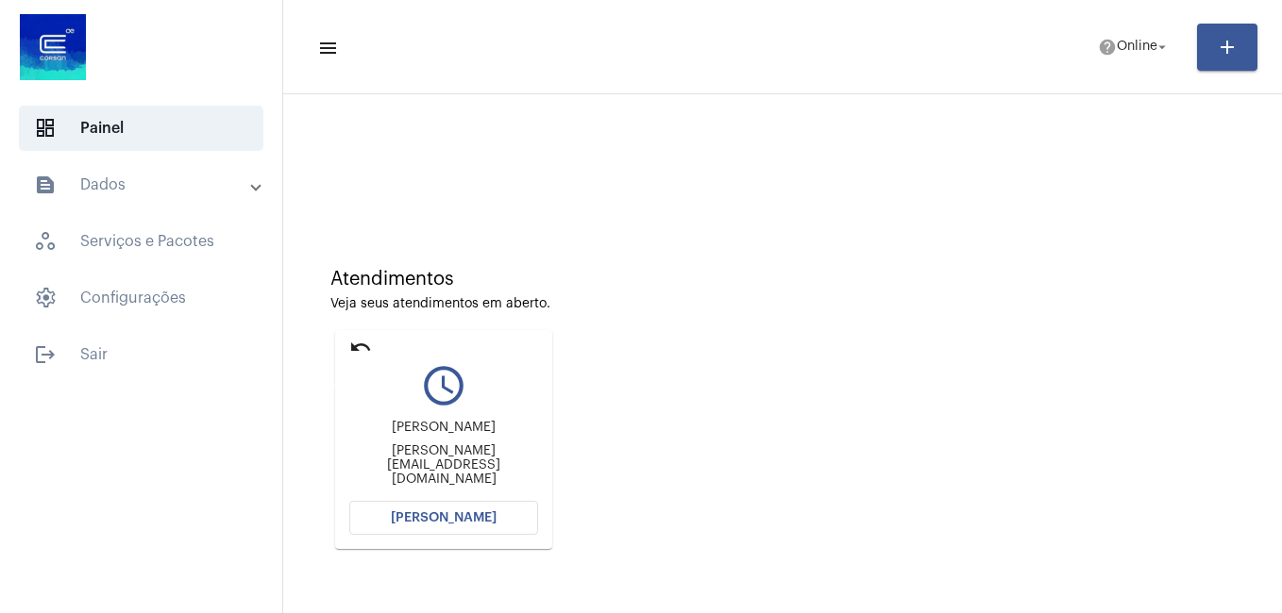
click at [353, 347] on mat-icon "undo" at bounding box center [360, 347] width 23 height 23
click at [455, 514] on span "[PERSON_NAME]" at bounding box center [444, 518] width 106 height 13
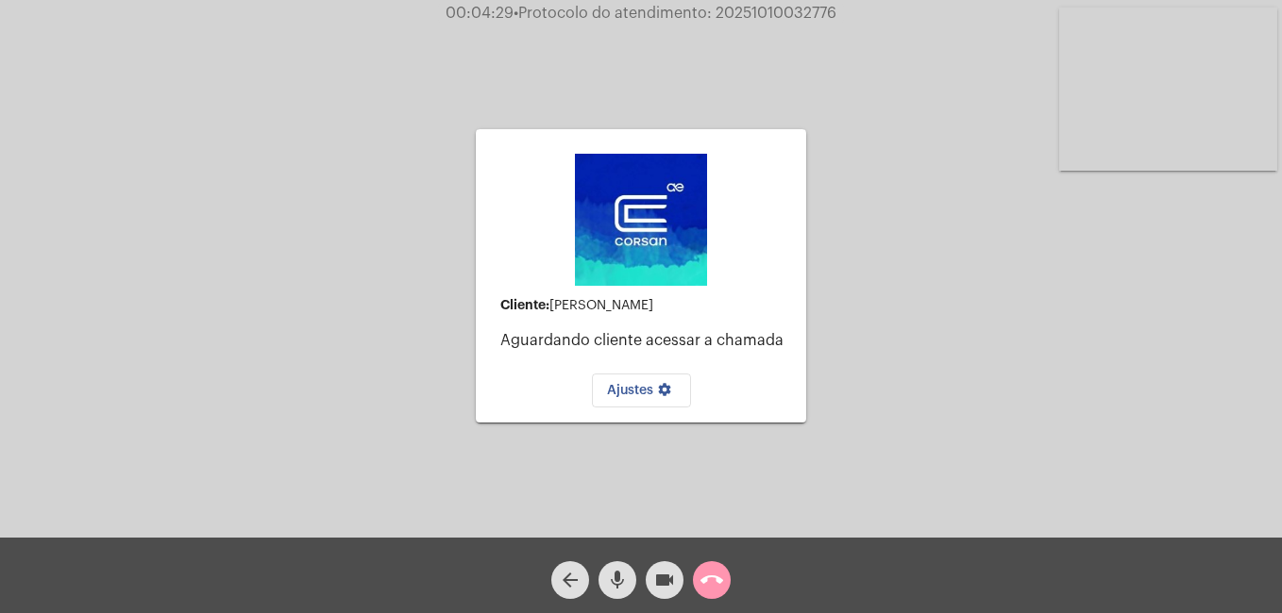
click at [710, 592] on mat-icon "call_end" at bounding box center [711, 580] width 23 height 23
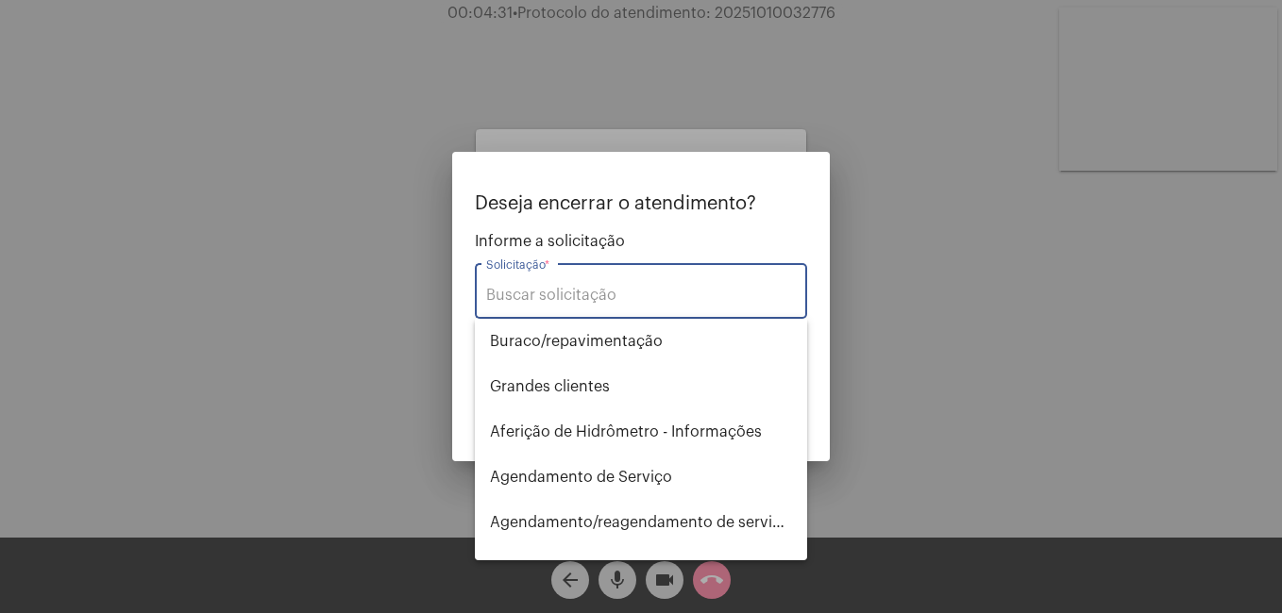
click at [529, 284] on div "Solicitação *" at bounding box center [641, 289] width 310 height 59
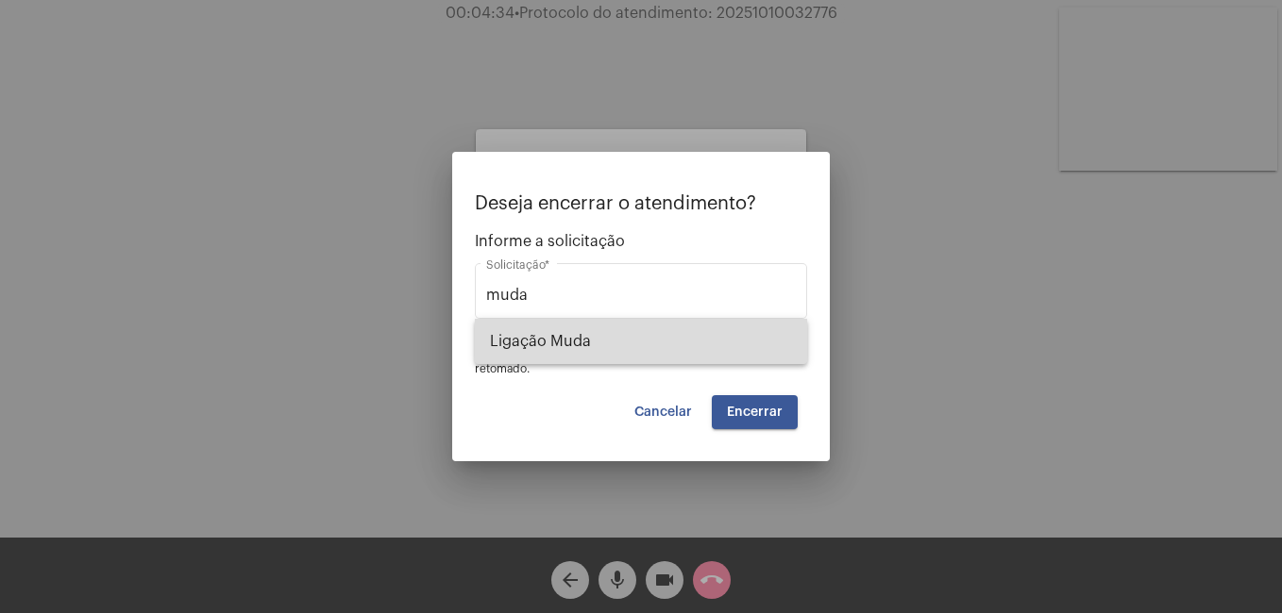
click at [541, 321] on span "Ligação Muda" at bounding box center [641, 341] width 302 height 45
type input "Ligação Muda"
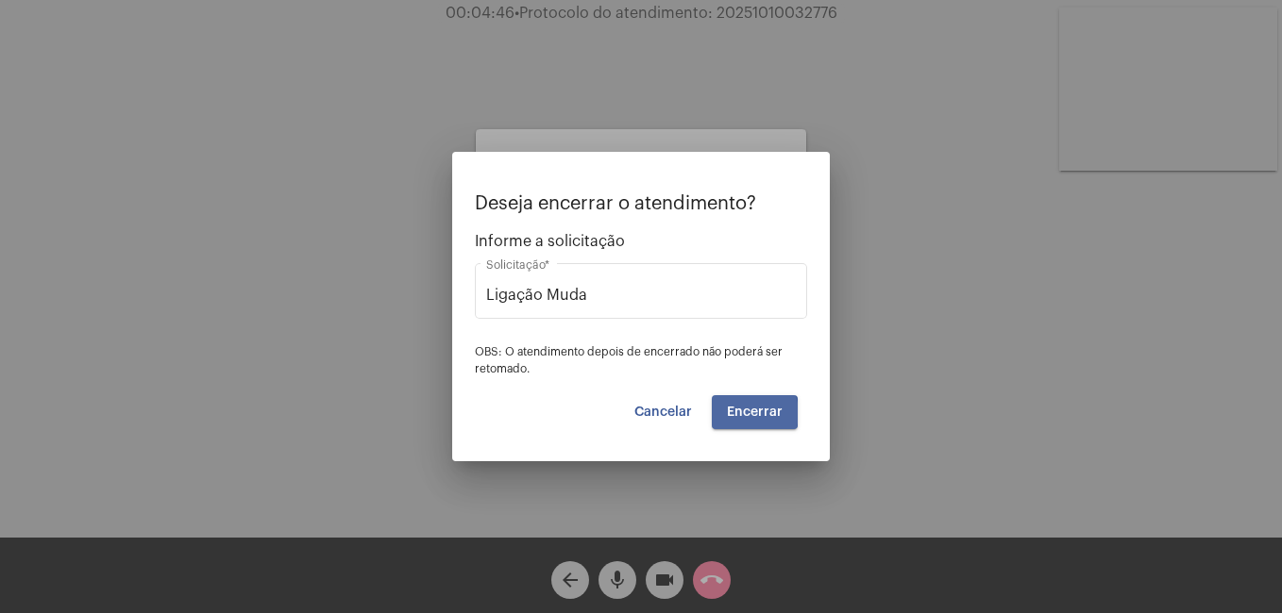
click at [748, 413] on span "Encerrar" at bounding box center [755, 412] width 56 height 13
